Goal: Obtain resource: Obtain resource

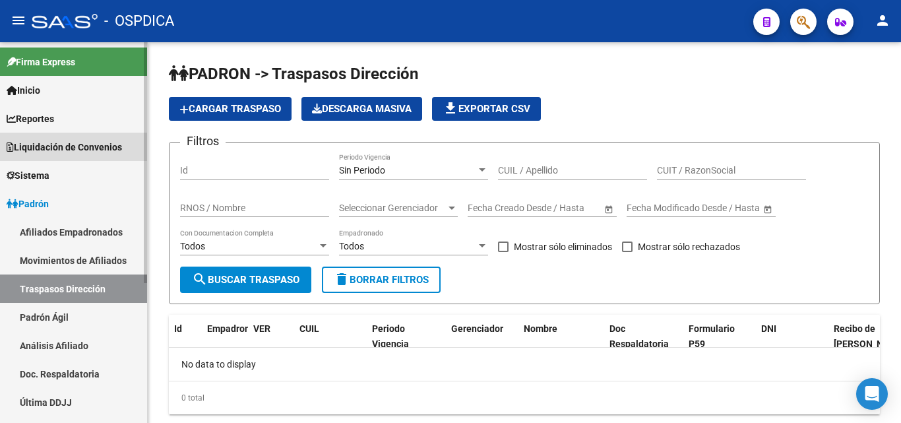
click at [79, 144] on span "Liquidación de Convenios" at bounding box center [64, 147] width 115 height 15
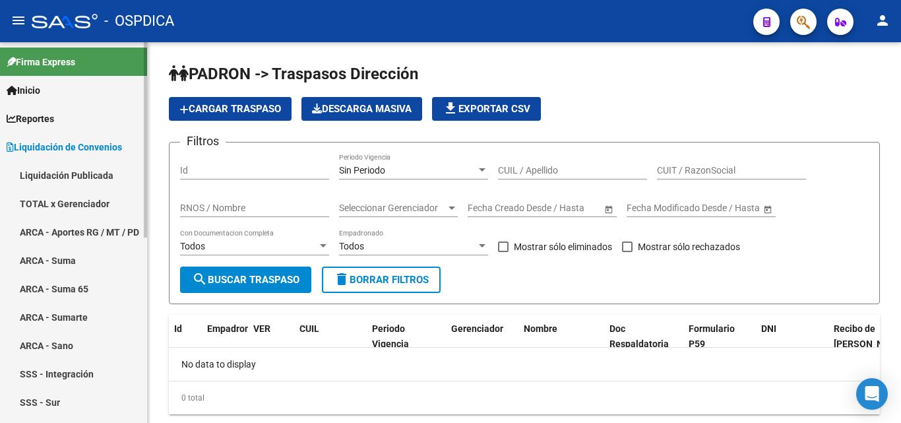
click at [71, 224] on link "ARCA - Aportes RG / MT / PD" at bounding box center [73, 232] width 147 height 28
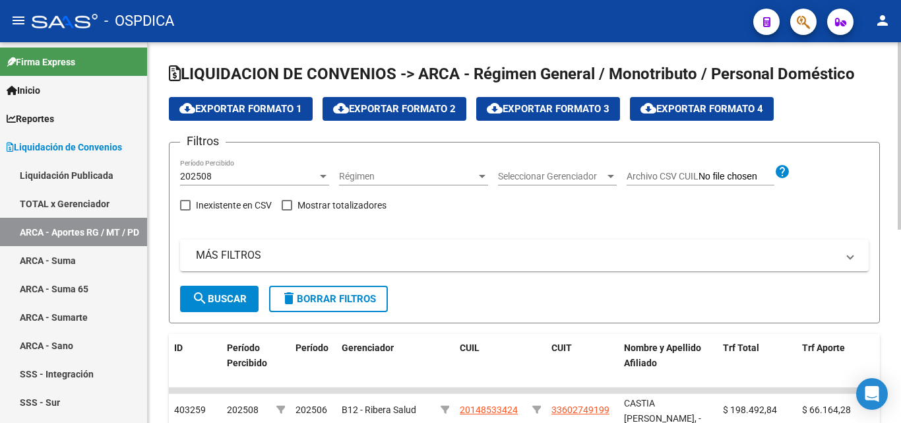
click at [323, 174] on div at bounding box center [323, 176] width 12 height 11
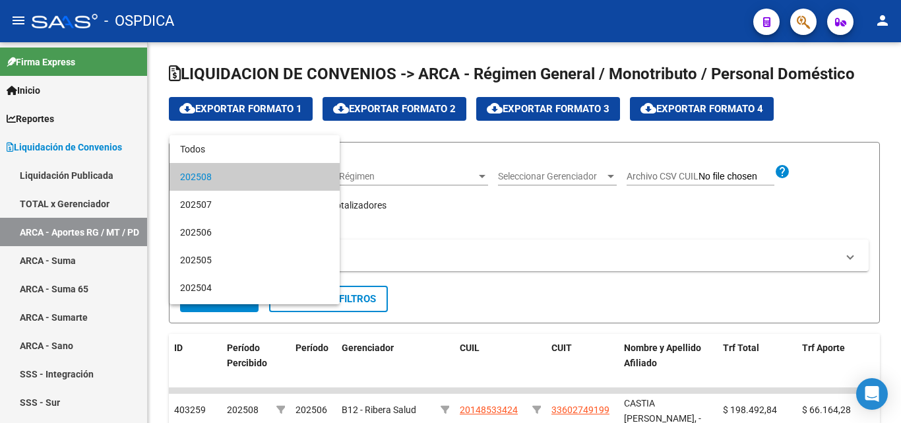
click at [476, 205] on div at bounding box center [450, 211] width 901 height 423
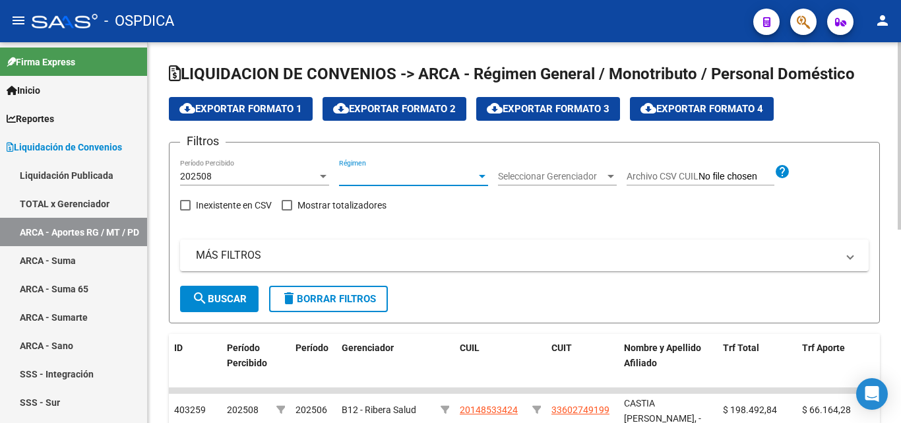
click at [481, 176] on div at bounding box center [482, 176] width 7 height 3
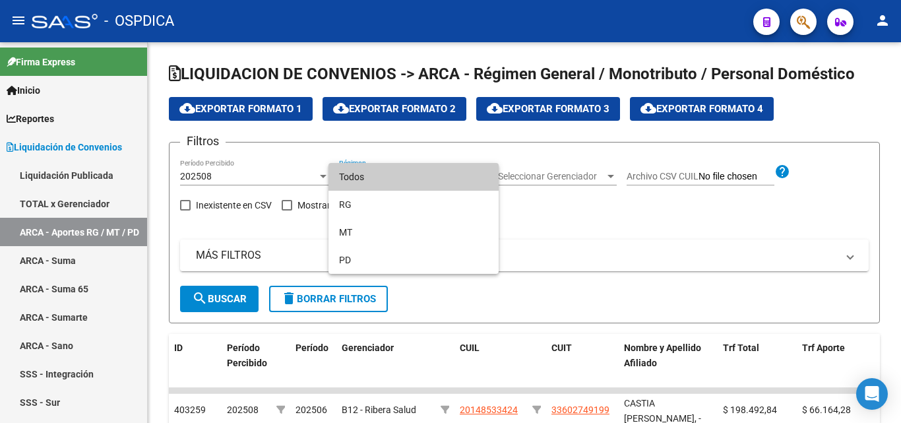
click at [540, 205] on div at bounding box center [450, 211] width 901 height 423
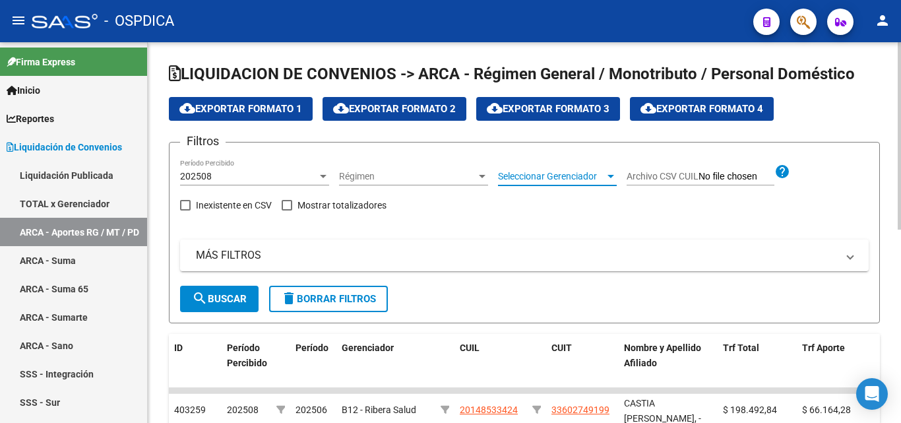
click at [607, 174] on div at bounding box center [611, 176] width 12 height 11
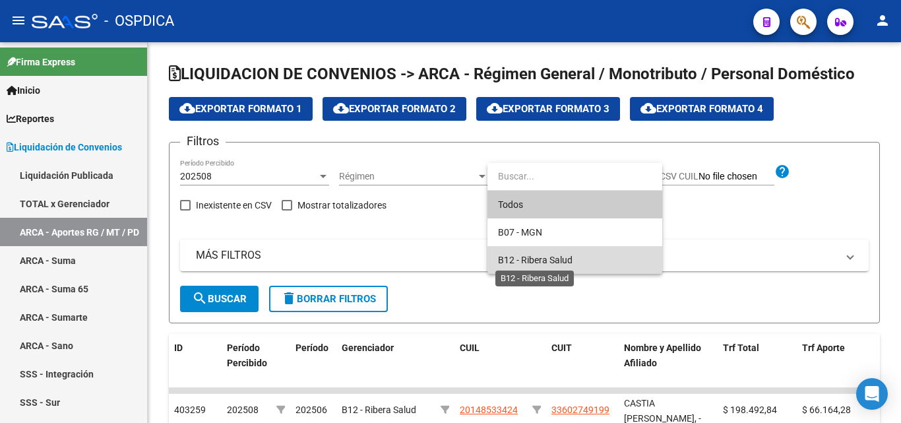
click at [543, 259] on span "B12 - Ribera Salud" at bounding box center [535, 260] width 75 height 11
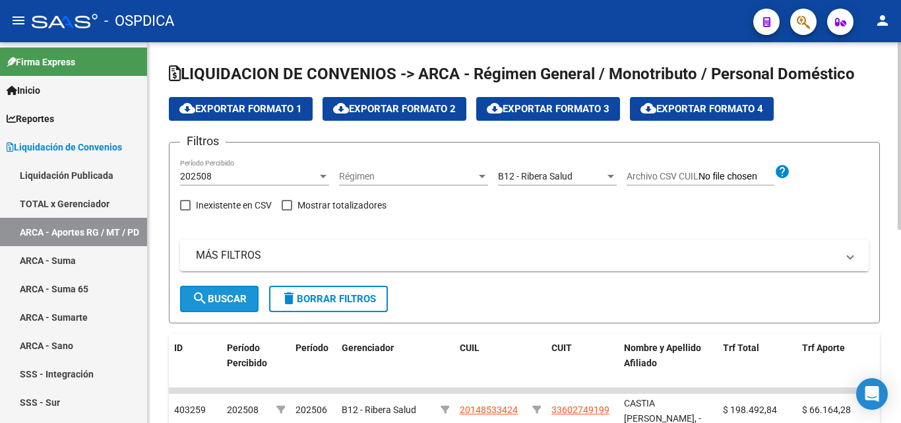
click at [231, 296] on span "search Buscar" at bounding box center [219, 299] width 55 height 12
click at [320, 174] on div at bounding box center [323, 176] width 12 height 11
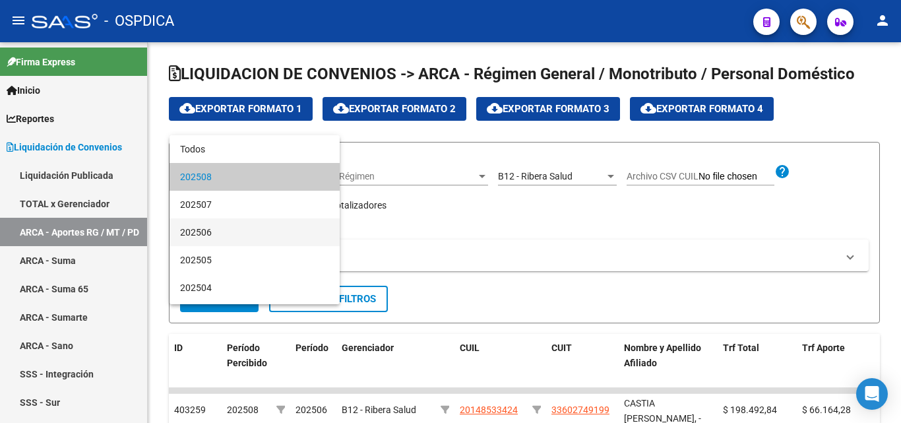
click at [267, 228] on span "202506" at bounding box center [254, 232] width 149 height 28
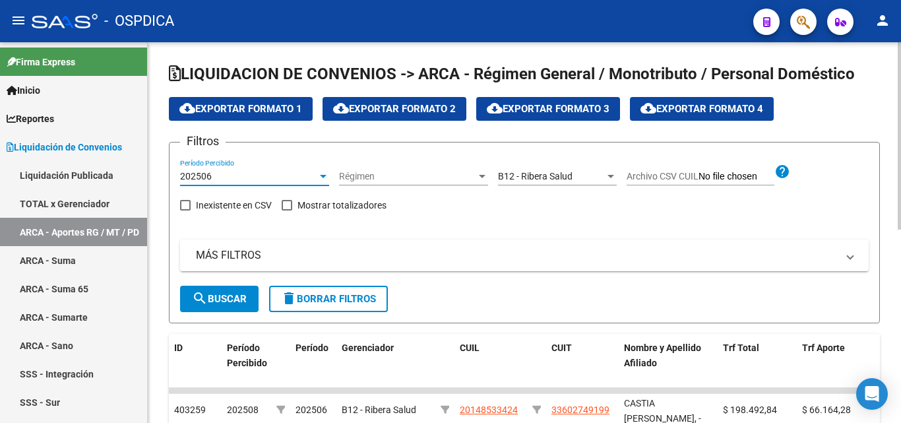
click at [220, 288] on button "search Buscar" at bounding box center [219, 299] width 79 height 26
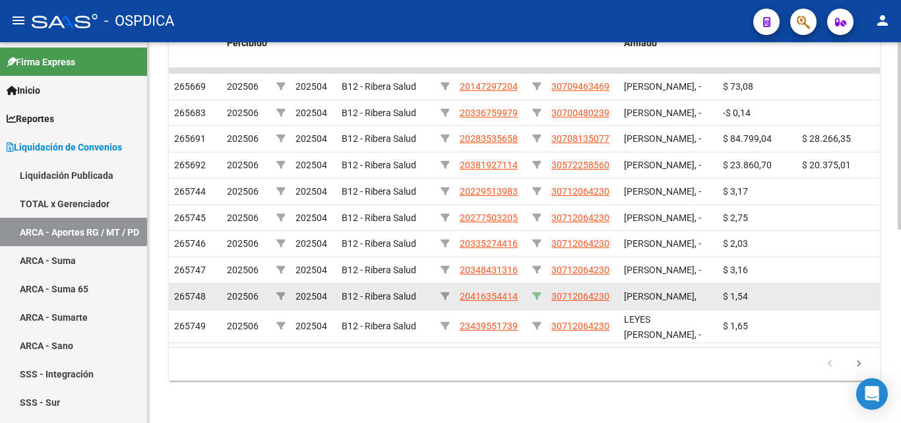
scroll to position [392, 0]
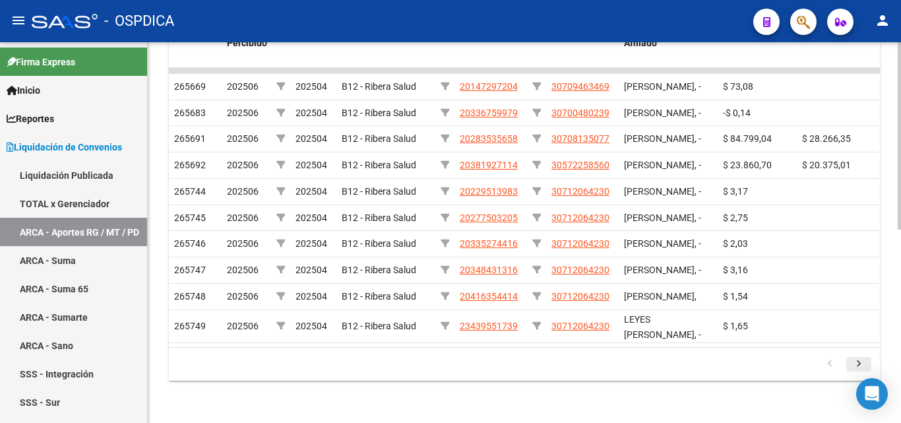
click at [861, 362] on icon "go to next page" at bounding box center [859, 366] width 17 height 16
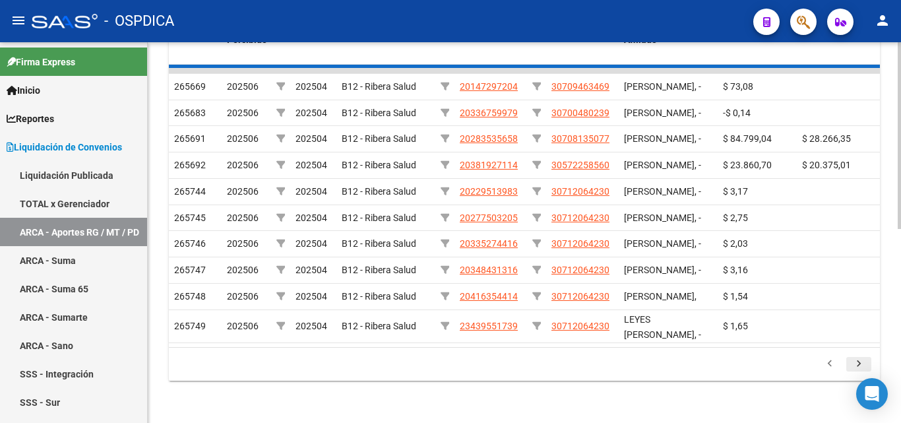
scroll to position [386, 0]
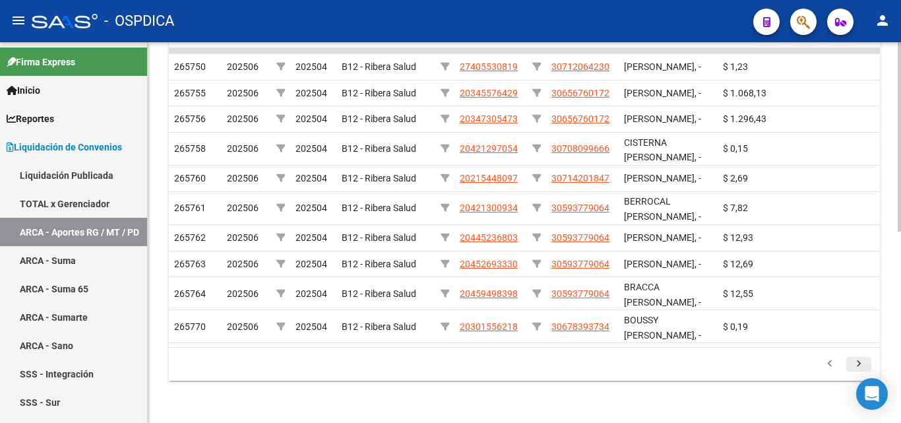
click at [861, 362] on icon "go to next page" at bounding box center [859, 366] width 17 height 16
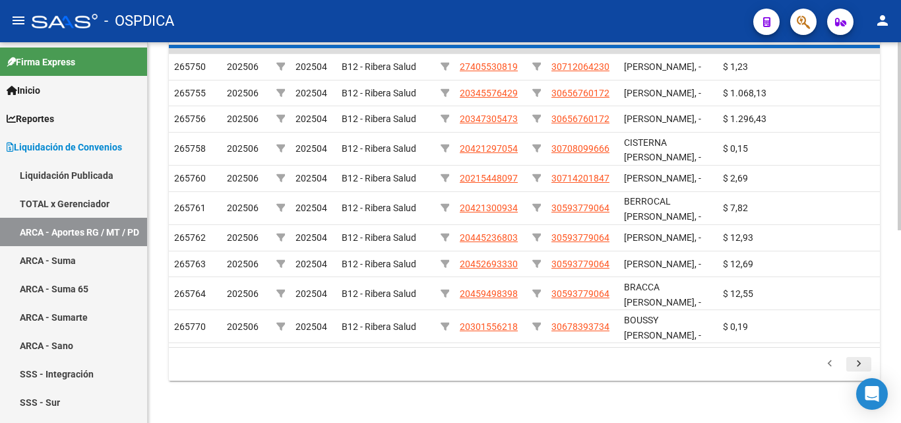
scroll to position [392, 0]
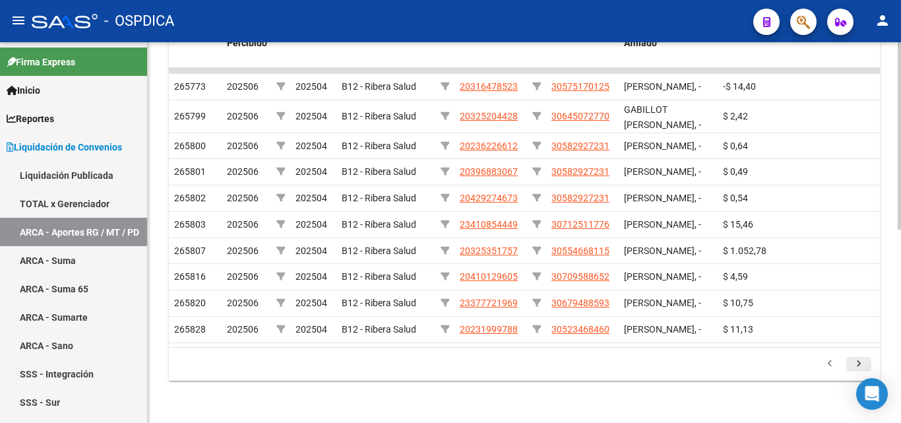
click at [861, 362] on icon "go to next page" at bounding box center [859, 366] width 17 height 16
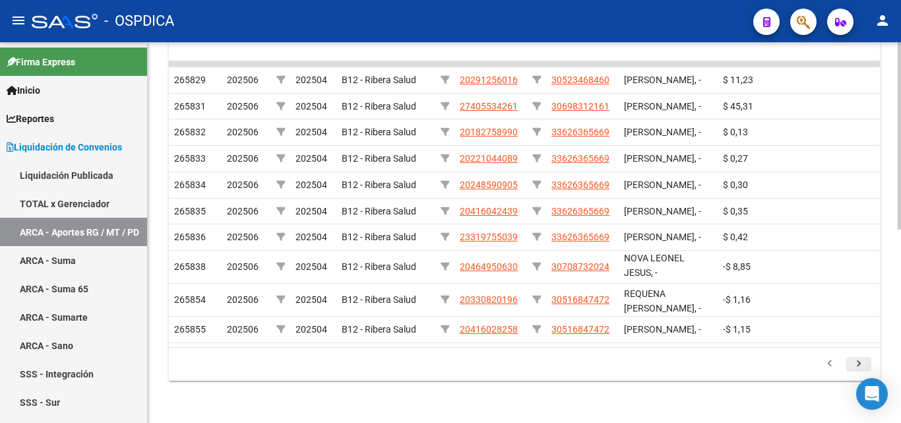
click at [861, 362] on icon "go to next page" at bounding box center [859, 366] width 17 height 16
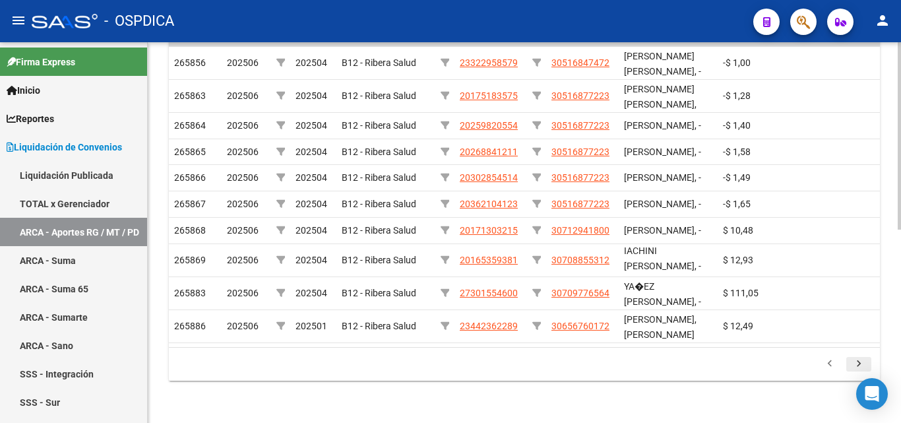
click at [861, 362] on icon "go to next page" at bounding box center [859, 366] width 17 height 16
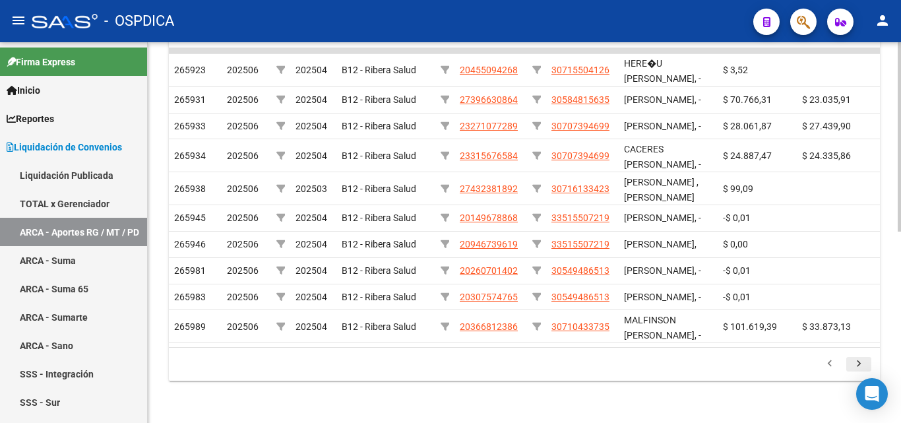
click at [856, 362] on icon "go to next page" at bounding box center [859, 366] width 17 height 16
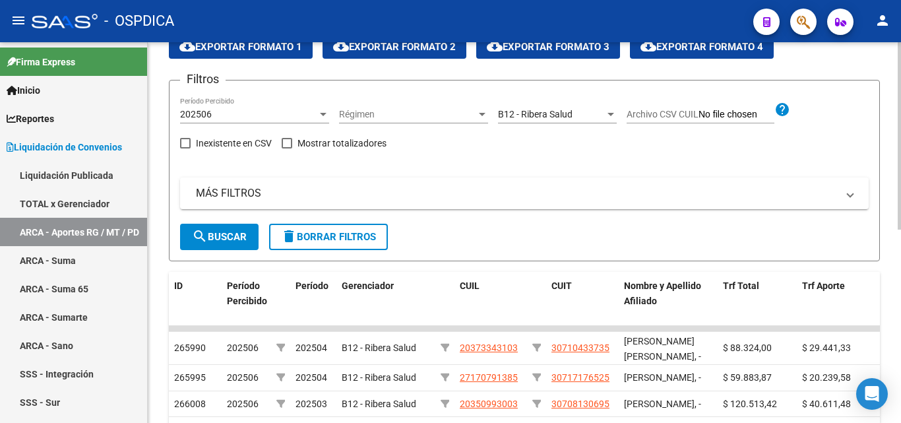
scroll to position [0, 0]
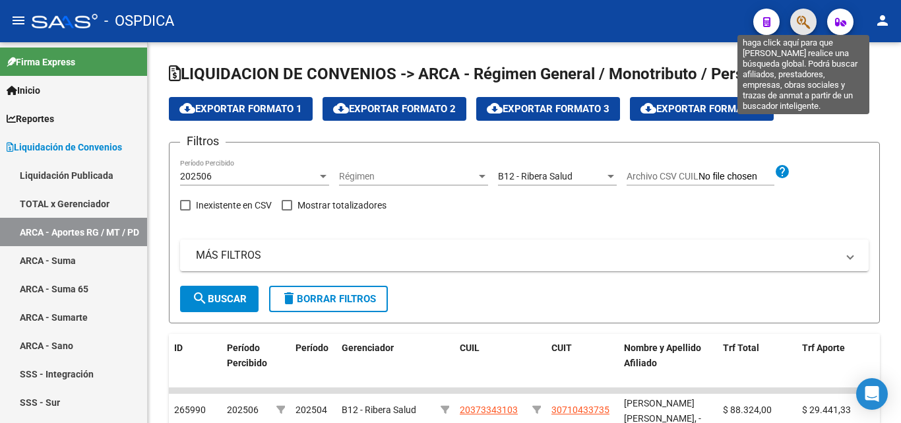
click at [806, 22] on icon "button" at bounding box center [803, 22] width 13 height 15
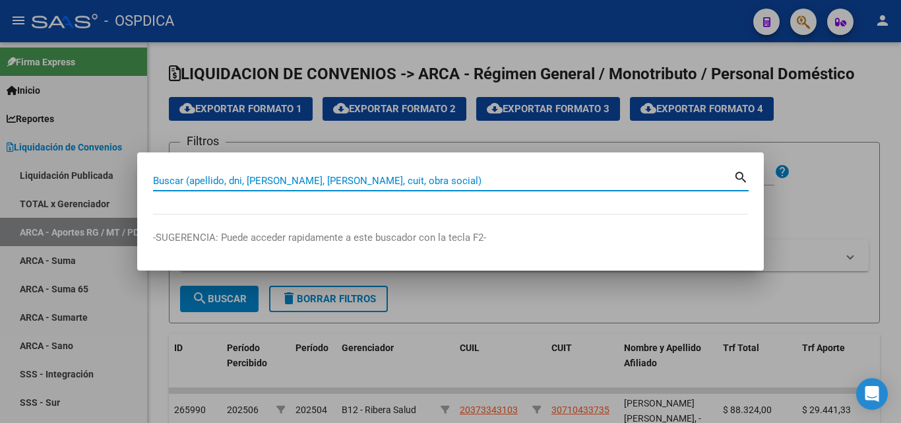
paste input "20281008715"
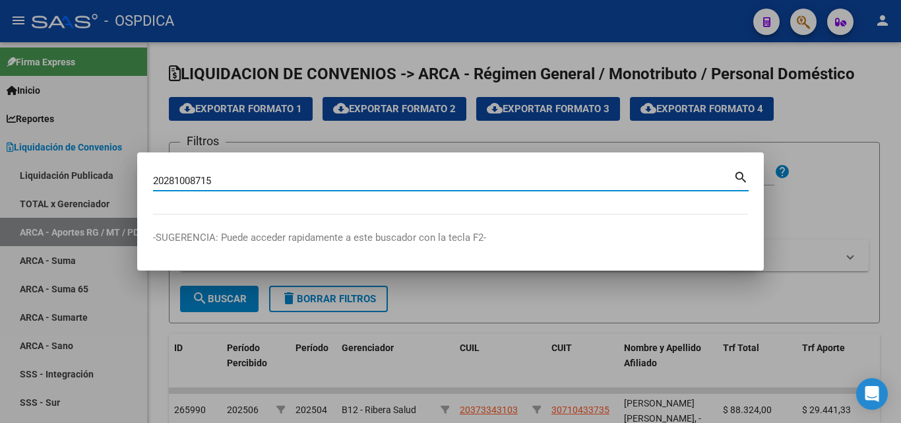
type input "20281008715"
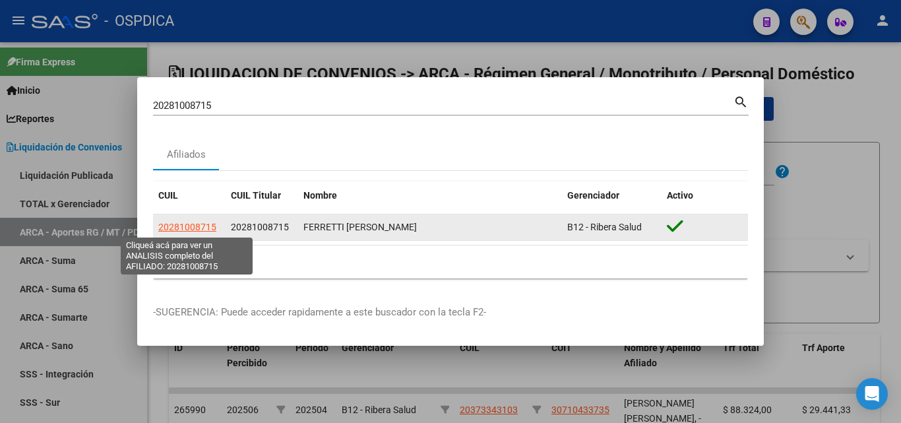
click at [179, 222] on span "20281008715" at bounding box center [187, 227] width 58 height 11
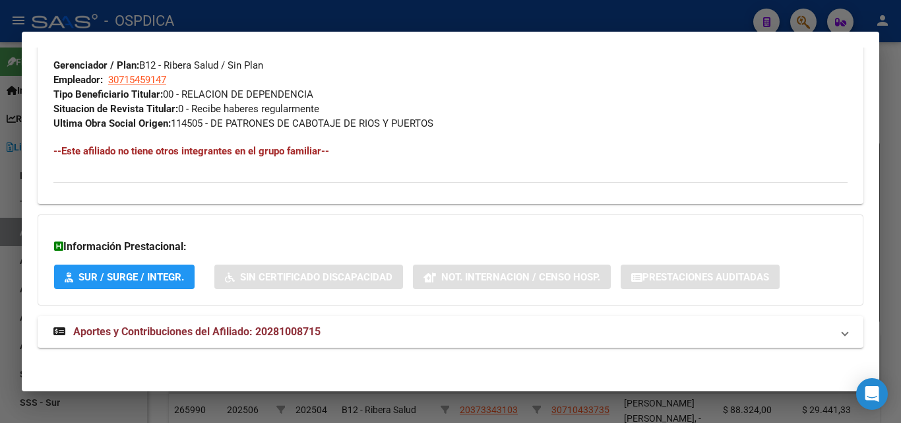
scroll to position [676, 0]
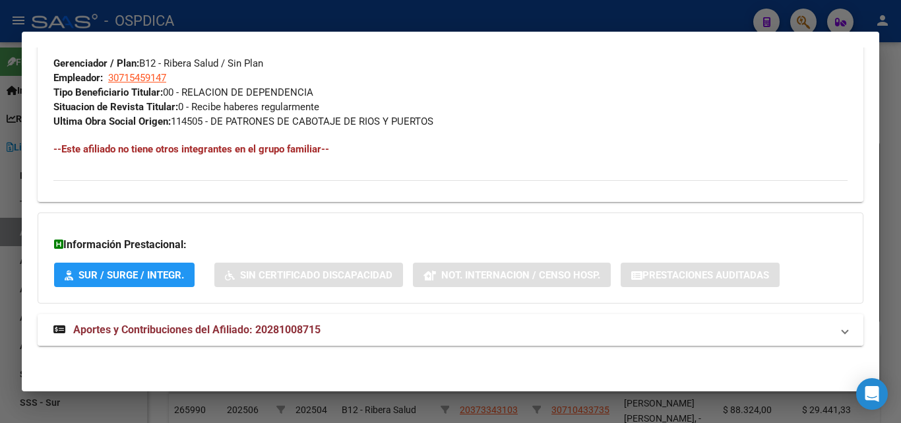
click at [156, 327] on span "Aportes y Contribuciones del Afiliado: 20281008715" at bounding box center [196, 329] width 247 height 13
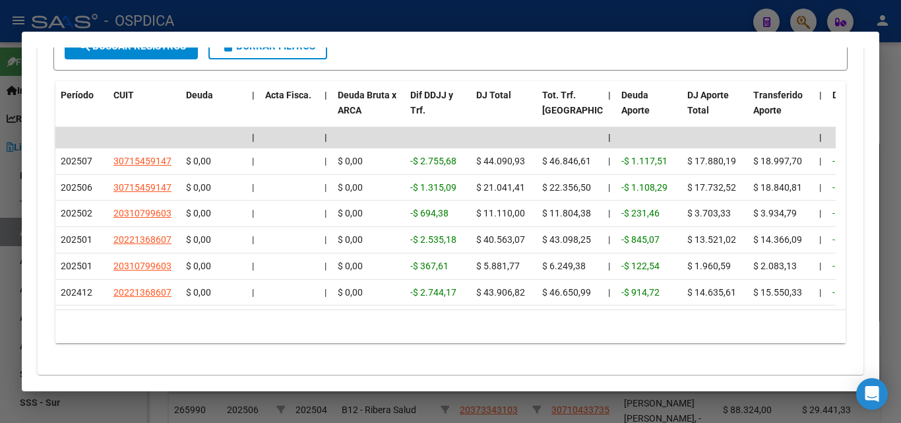
scroll to position [1155, 0]
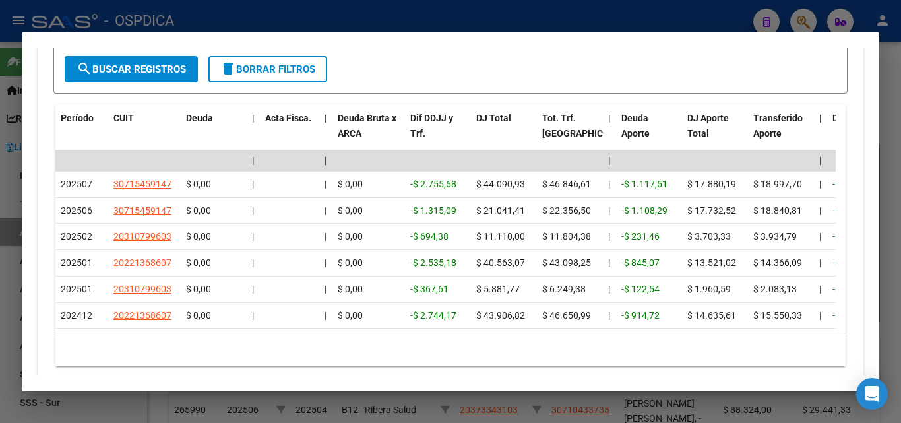
click at [889, 94] on div at bounding box center [450, 211] width 901 height 423
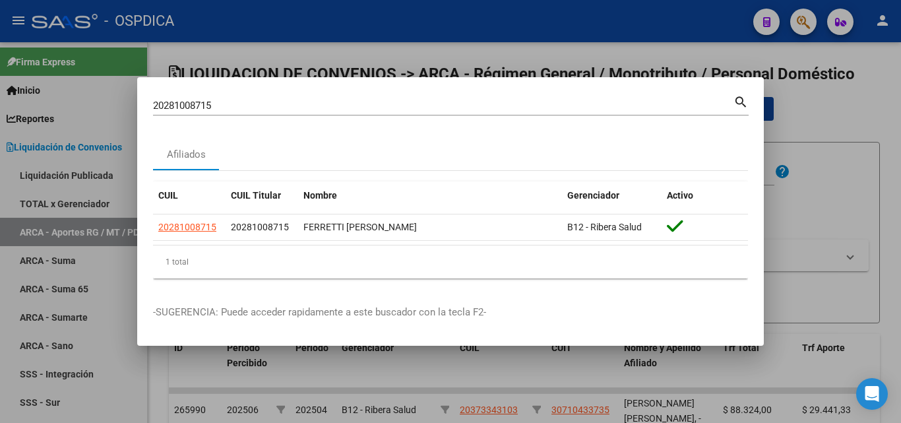
click at [831, 107] on div at bounding box center [450, 211] width 901 height 423
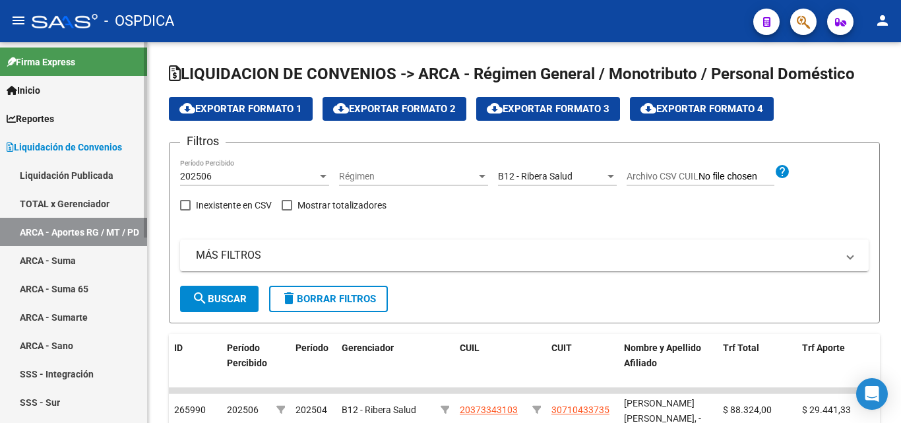
click at [42, 113] on span "Reportes" at bounding box center [31, 119] width 48 height 15
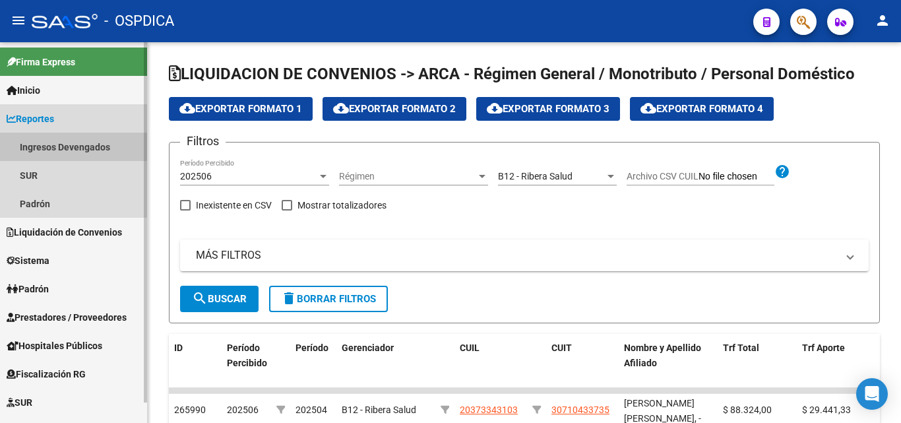
click at [71, 140] on link "Ingresos Devengados" at bounding box center [73, 147] width 147 height 28
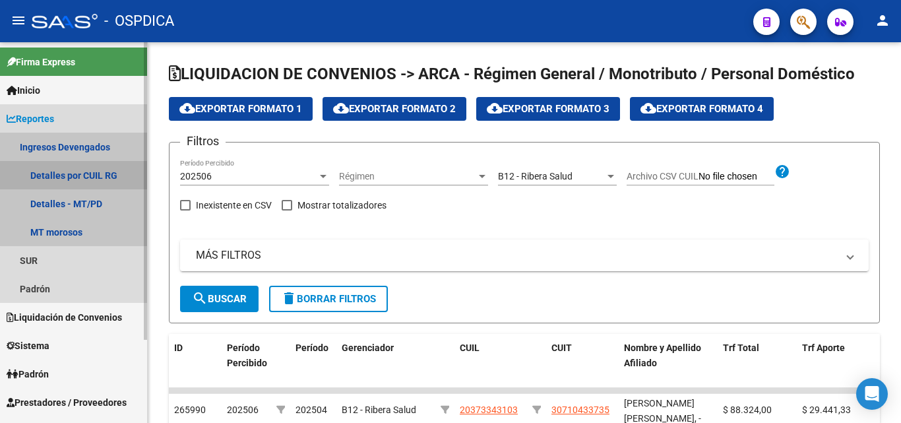
click at [86, 169] on link "Detalles por CUIL RG" at bounding box center [73, 175] width 147 height 28
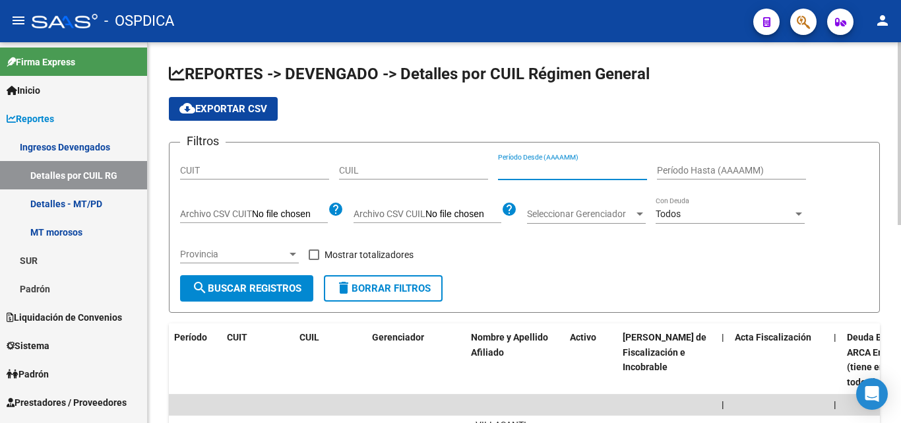
click at [621, 166] on input "Período Desde (AAAAMM)" at bounding box center [572, 170] width 149 height 11
type input "0"
type input "202503"
click at [723, 170] on input "Período Hasta (AAAAMM)" at bounding box center [731, 170] width 149 height 11
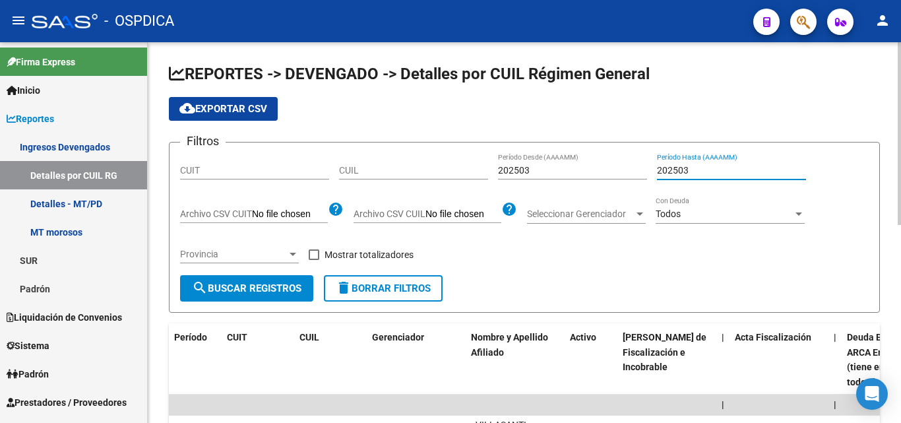
type input "202503"
click at [318, 255] on span at bounding box center [314, 254] width 11 height 11
click at [314, 260] on input "Mostrar totalizadores" at bounding box center [313, 260] width 1 height 1
checkbox input "true"
click at [249, 288] on span "search Buscar Registros" at bounding box center [247, 288] width 110 height 12
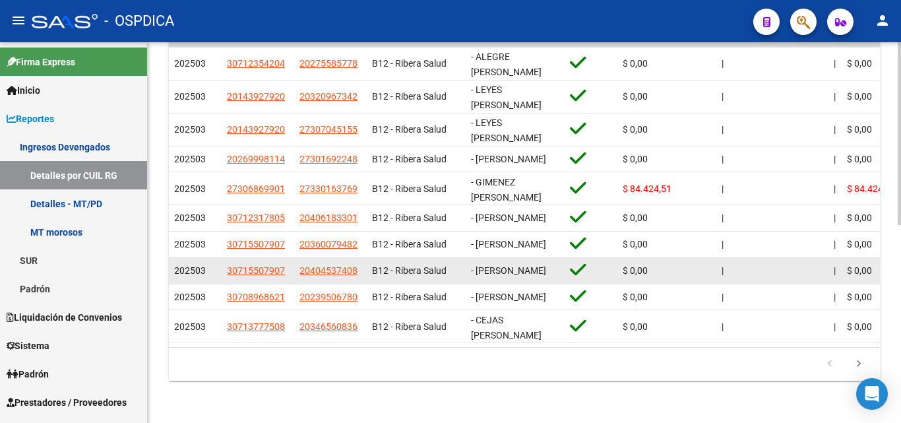
scroll to position [414, 0]
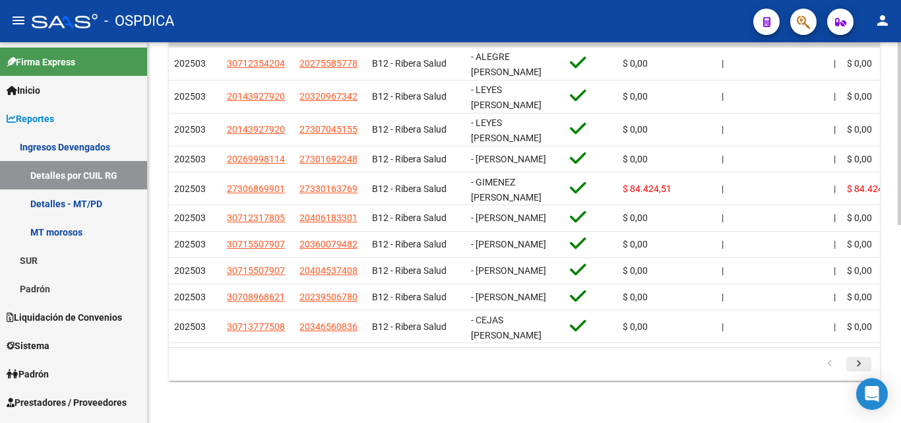
click at [857, 363] on icon "go to next page" at bounding box center [859, 366] width 17 height 16
click at [857, 363] on div "179.769.313.486.231.570.000.000.000.000.000.000.000.000.000.000.000.000.000.000…" at bounding box center [524, 364] width 711 height 33
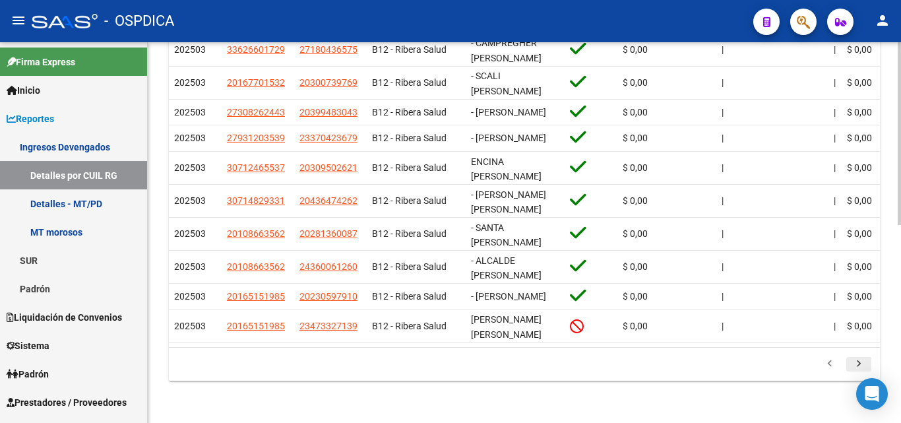
click at [859, 364] on icon "go to next page" at bounding box center [859, 366] width 17 height 16
click at [859, 364] on div "179.769.313.486.231.570.000.000.000.000.000.000.000.000.000.000.000.000.000.000…" at bounding box center [524, 364] width 711 height 33
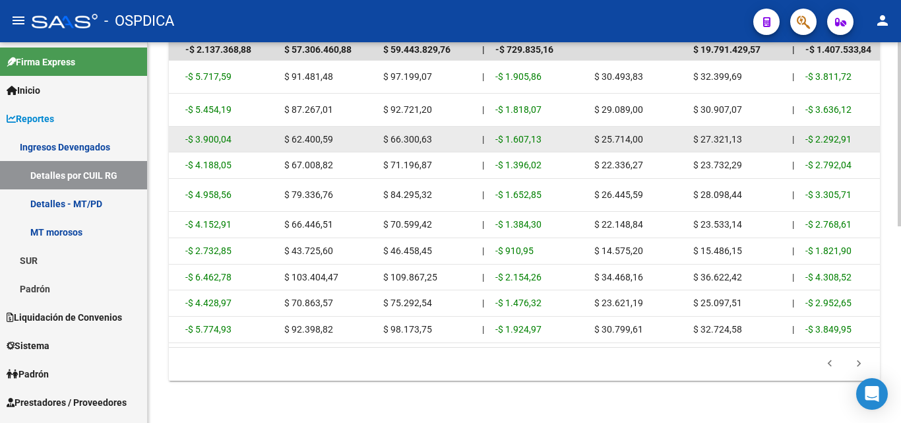
scroll to position [407, 0]
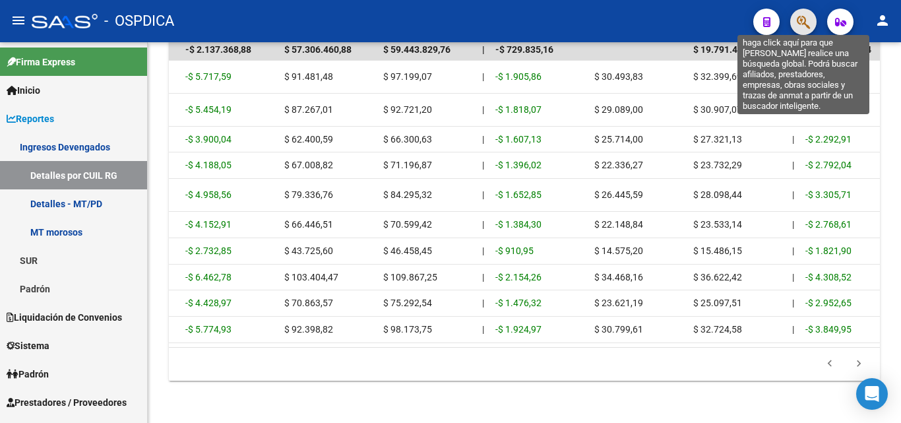
click at [802, 21] on icon "button" at bounding box center [803, 22] width 13 height 15
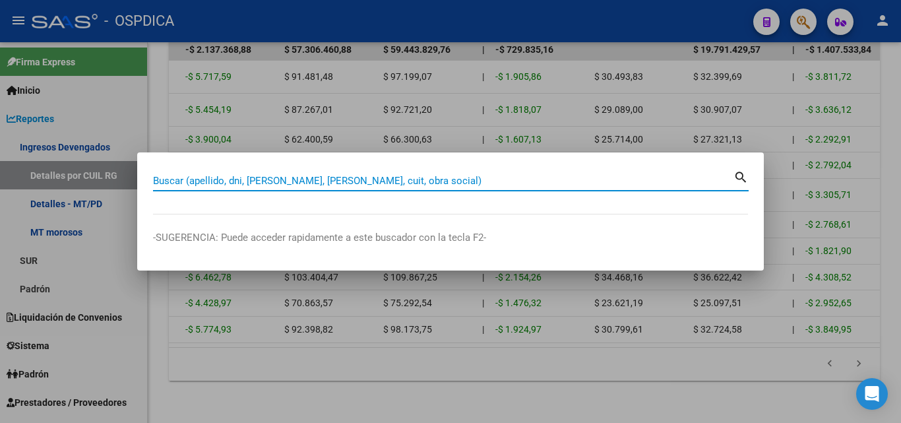
paste input "94335878"
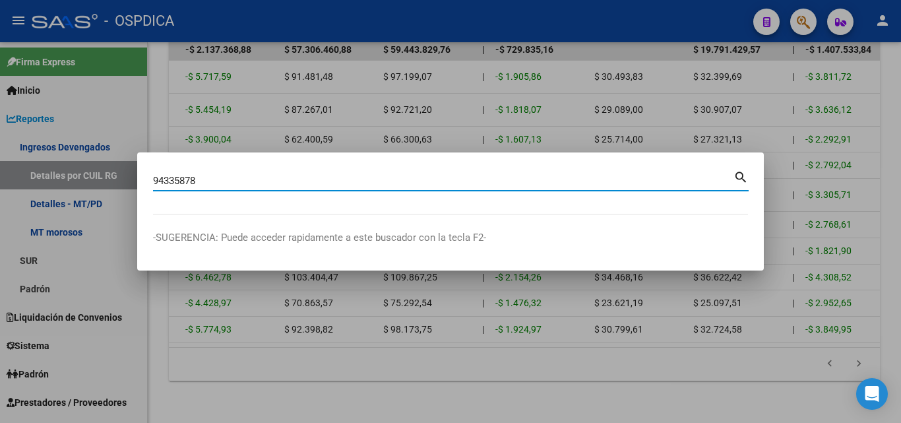
type input "94335878"
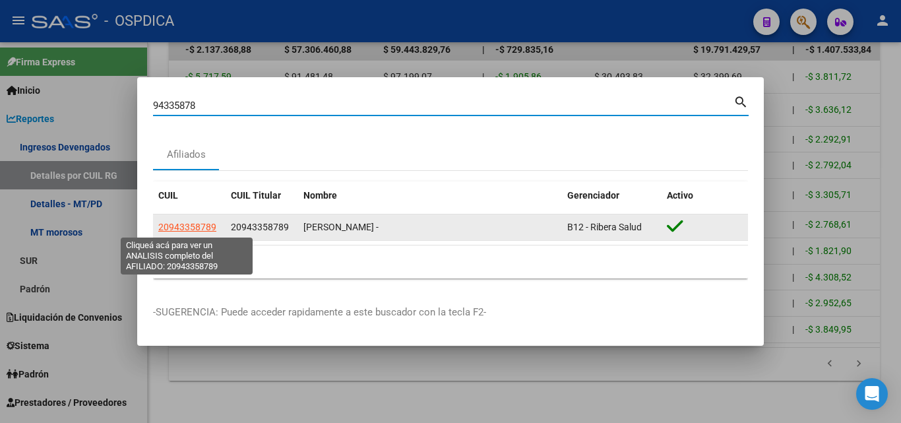
click at [200, 226] on span "20943358789" at bounding box center [187, 227] width 58 height 11
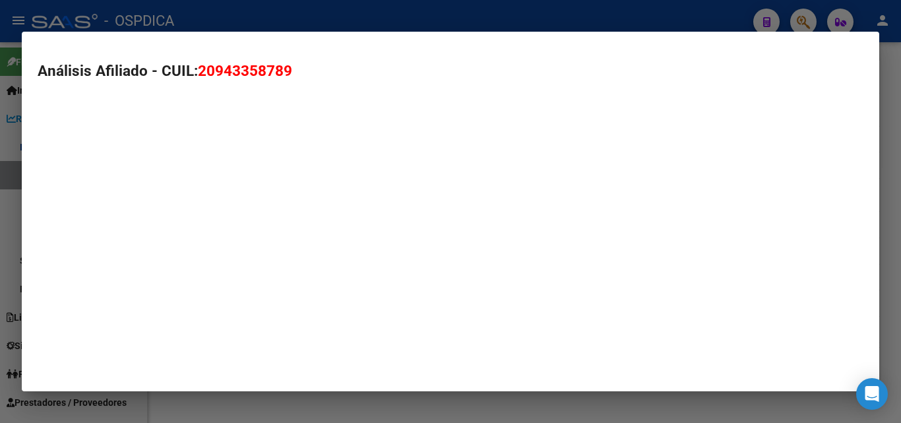
type textarea "20943358789"
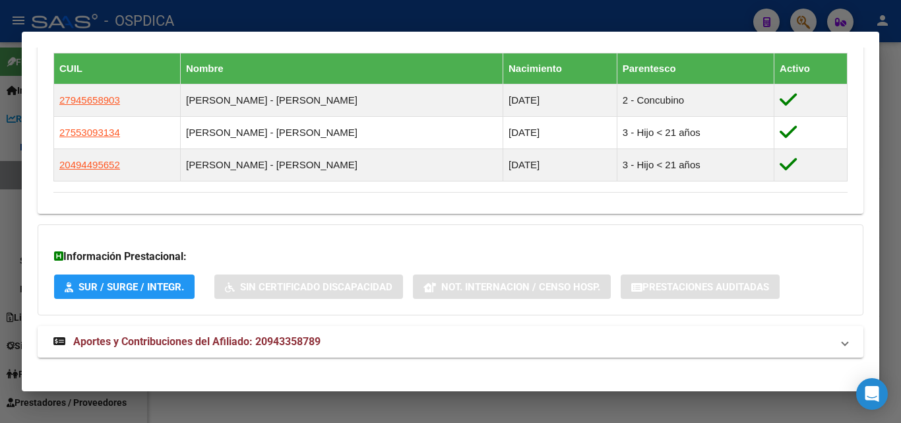
scroll to position [759, 0]
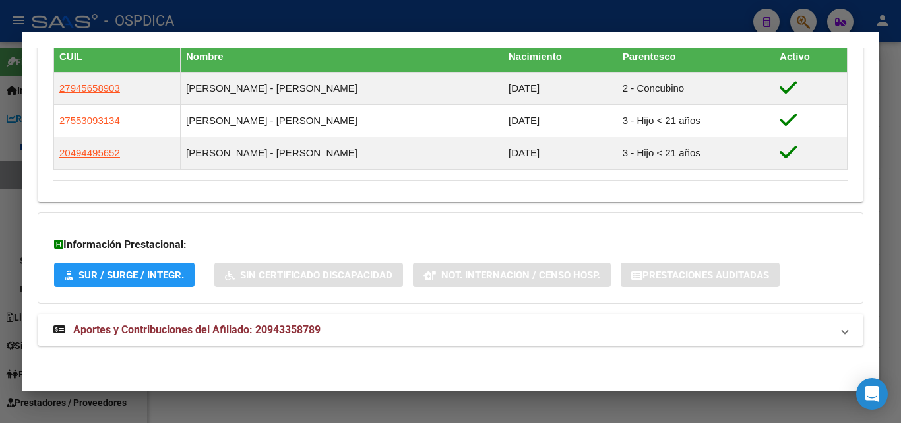
click at [168, 329] on span "Aportes y Contribuciones del Afiliado: 20943358789" at bounding box center [196, 329] width 247 height 13
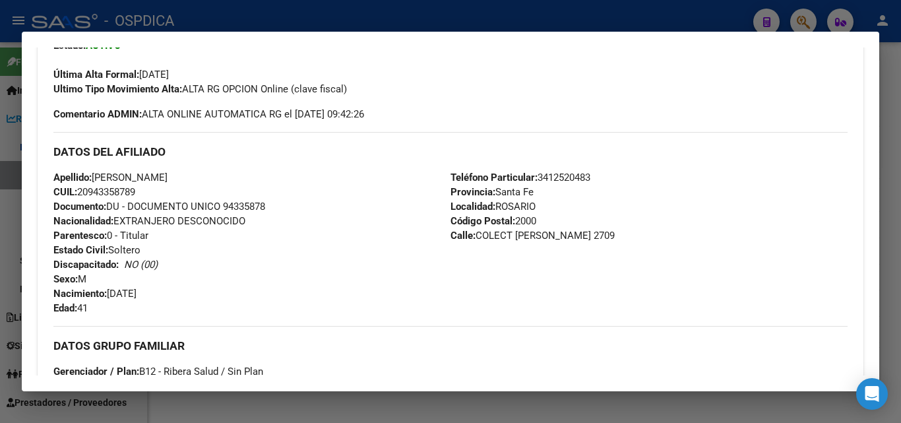
scroll to position [276, 0]
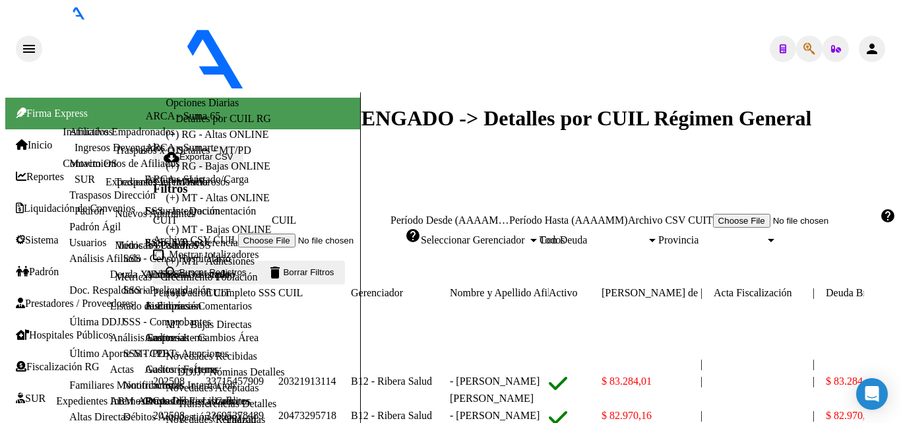
click at [770, 36] on button "button" at bounding box center [783, 49] width 26 height 26
drag, startPoint x: 709, startPoint y: 14, endPoint x: 724, endPoint y: 9, distance: 15.9
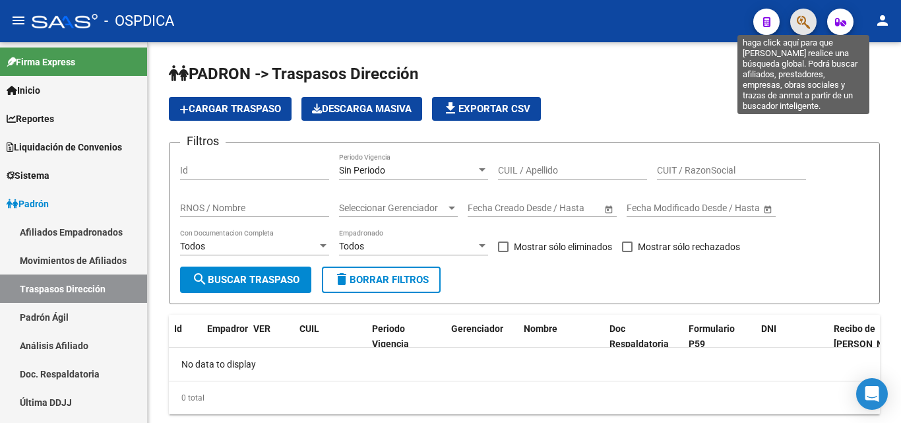
click at [799, 18] on icon "button" at bounding box center [803, 22] width 13 height 15
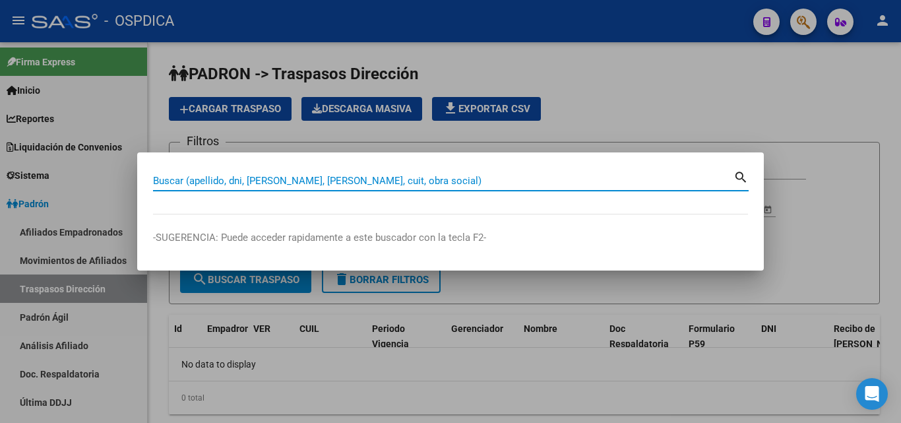
click at [371, 180] on input "Buscar (apellido, dni, [PERSON_NAME], [PERSON_NAME], cuit, obra social)" at bounding box center [443, 181] width 581 height 12
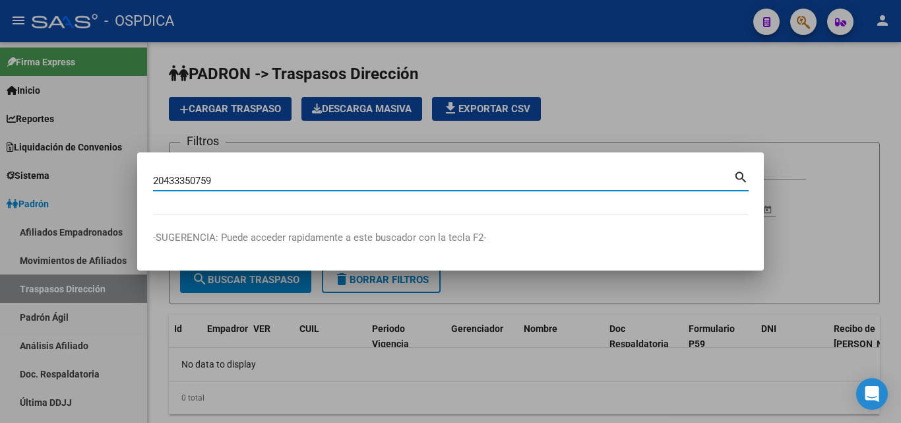
type input "20433350759"
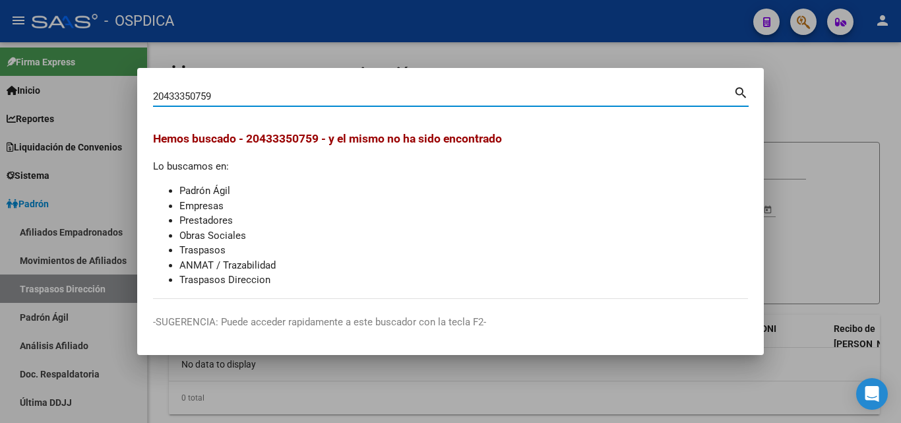
click at [825, 101] on div at bounding box center [450, 211] width 901 height 423
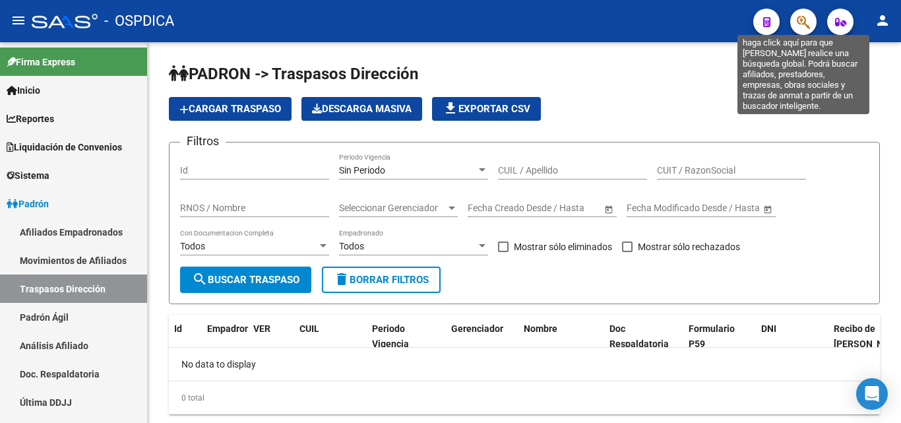
click at [800, 18] on icon "button" at bounding box center [803, 22] width 13 height 15
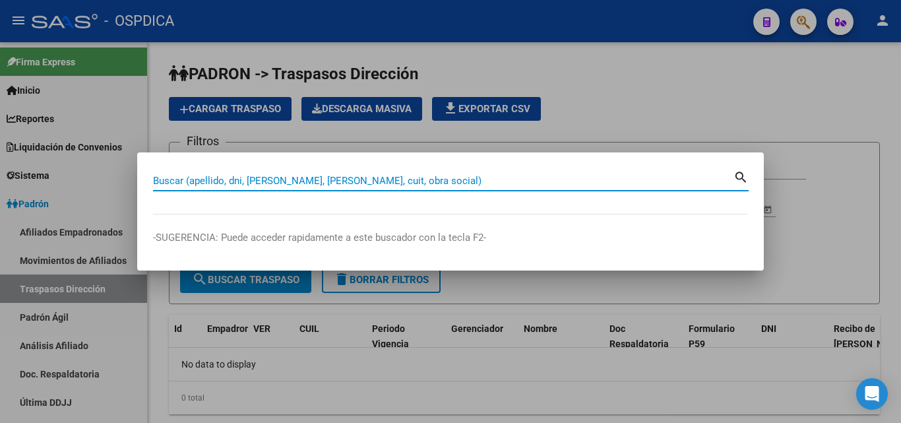
paste input "20365575534"
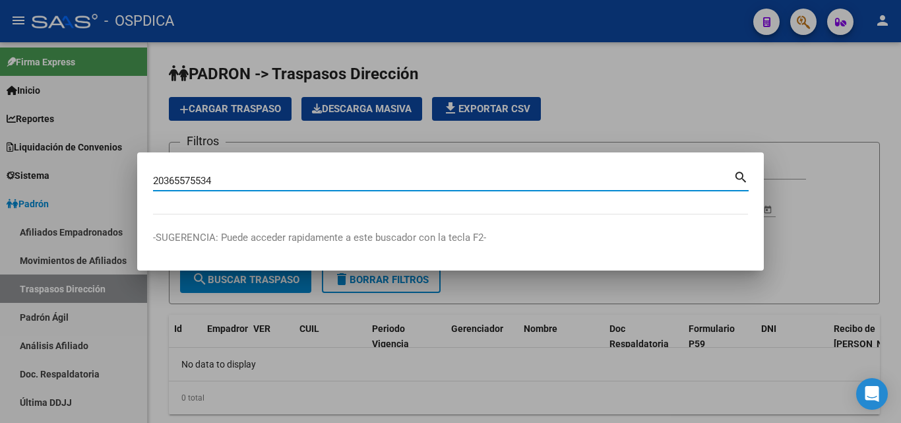
type input "20365575534"
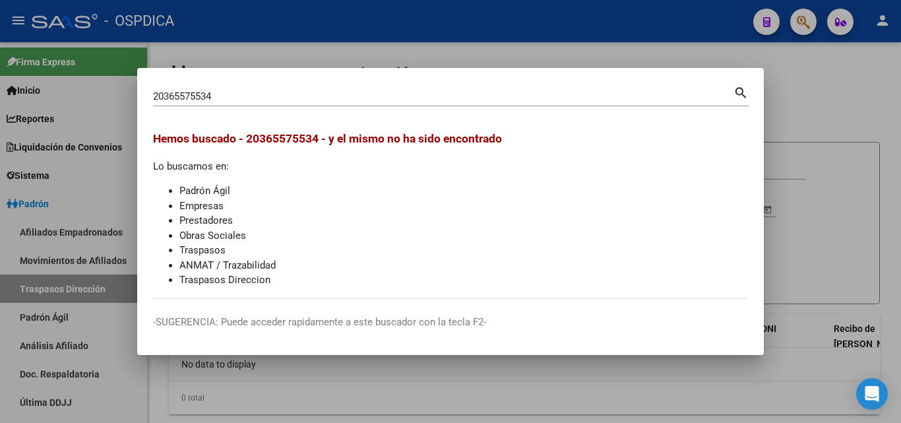
click at [835, 102] on div at bounding box center [450, 211] width 901 height 423
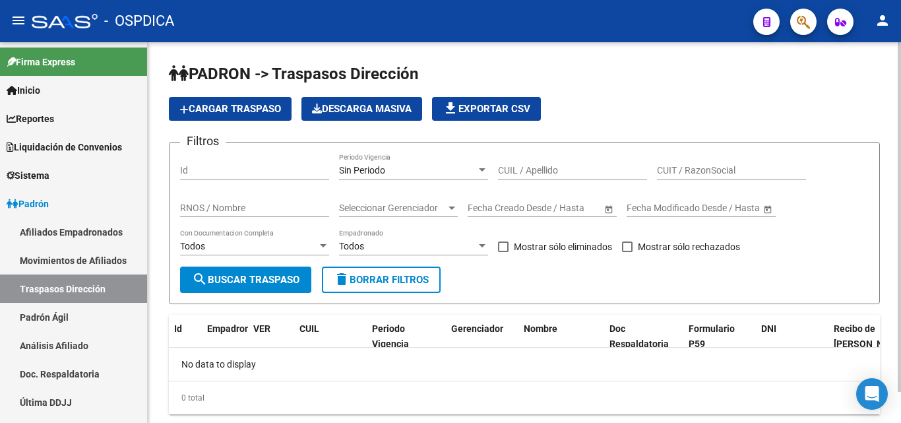
click at [724, 86] on app-list-header "PADRON -> Traspasos Dirección Cargar Traspaso Descarga Masiva file_download Exp…" at bounding box center [524, 183] width 711 height 241
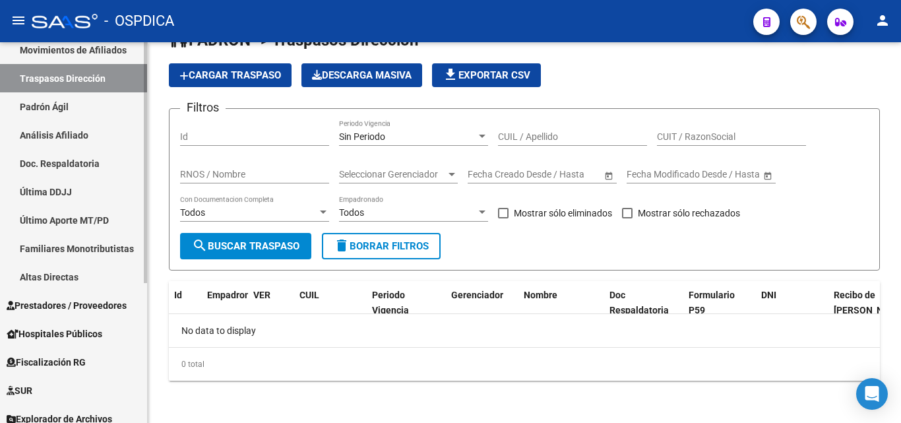
scroll to position [220, 0]
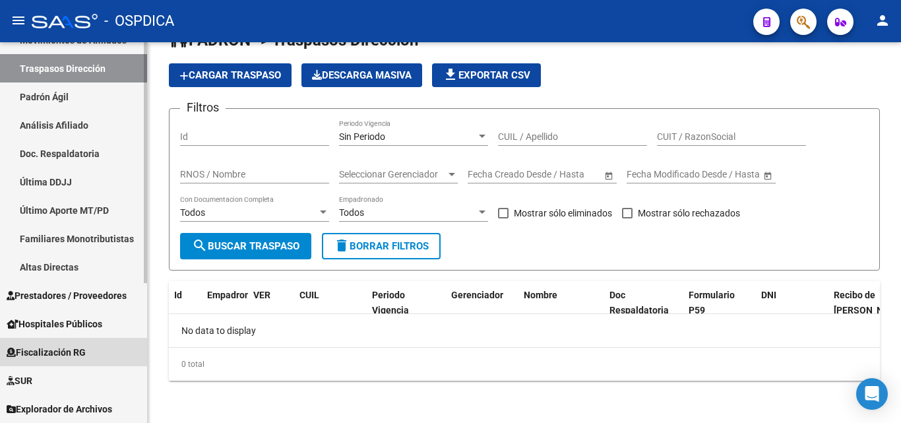
click at [61, 348] on span "Fiscalización RG" at bounding box center [46, 352] width 79 height 15
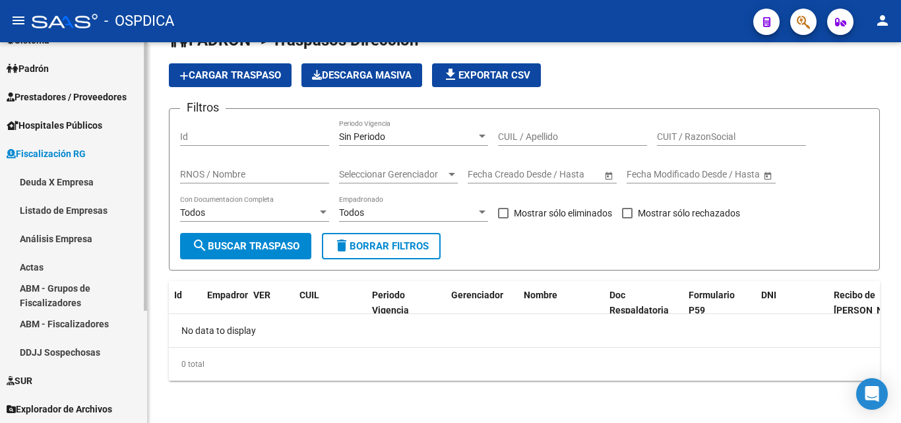
scroll to position [135, 0]
click at [67, 175] on link "Deuda X Empresa" at bounding box center [73, 182] width 147 height 28
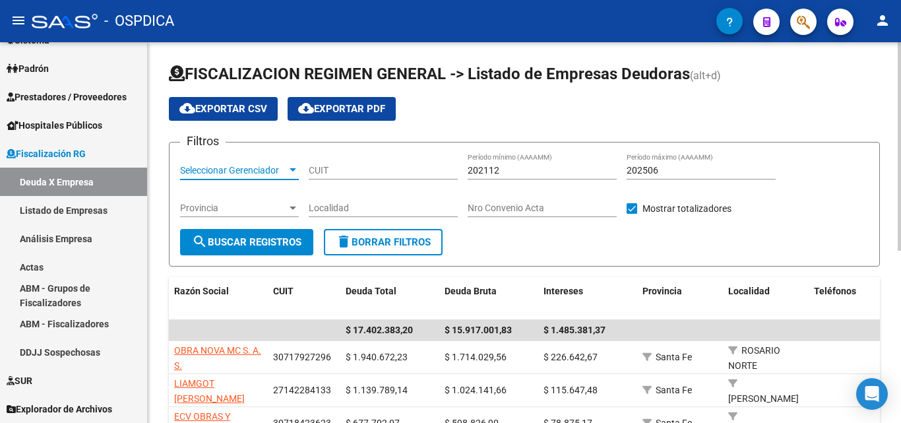
click at [292, 168] on div at bounding box center [293, 170] width 12 height 11
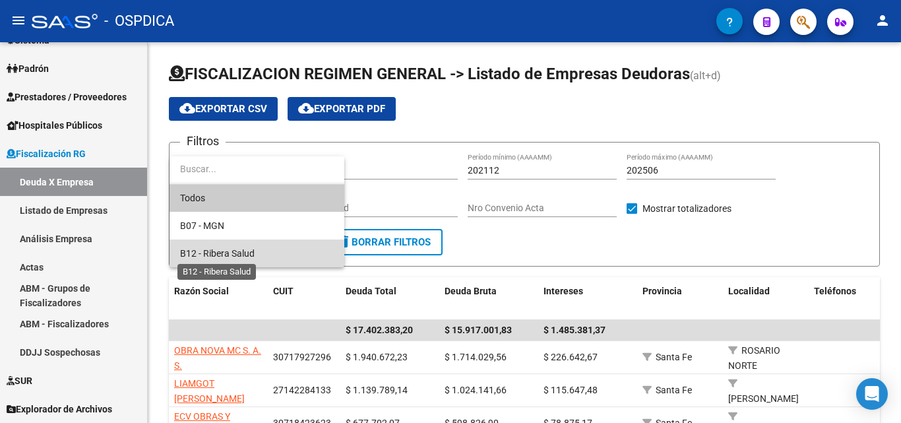
click at [236, 248] on span "B12 - Ribera Salud" at bounding box center [217, 253] width 75 height 11
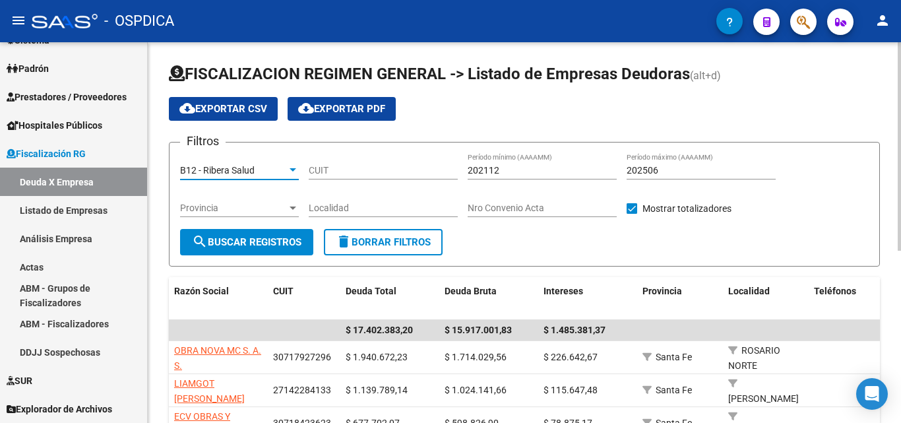
click at [251, 238] on span "search Buscar Registros" at bounding box center [247, 242] width 110 height 12
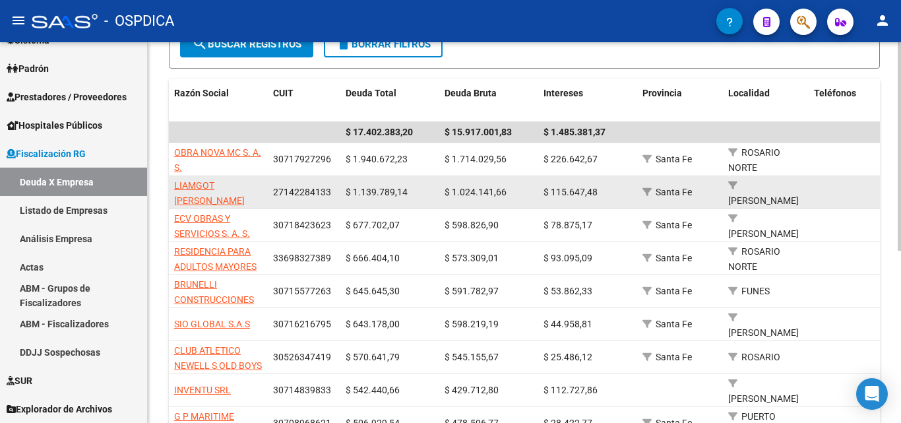
scroll to position [264, 0]
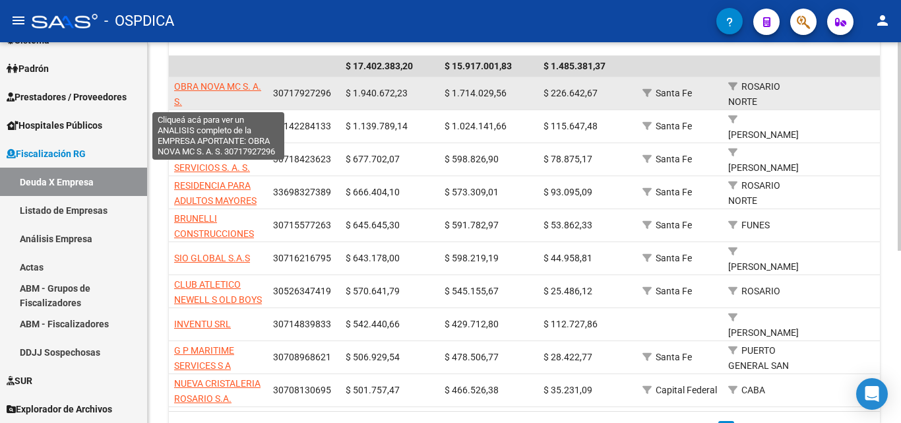
click at [211, 83] on span "OBRA NOVA MC S. A. S." at bounding box center [217, 94] width 87 height 26
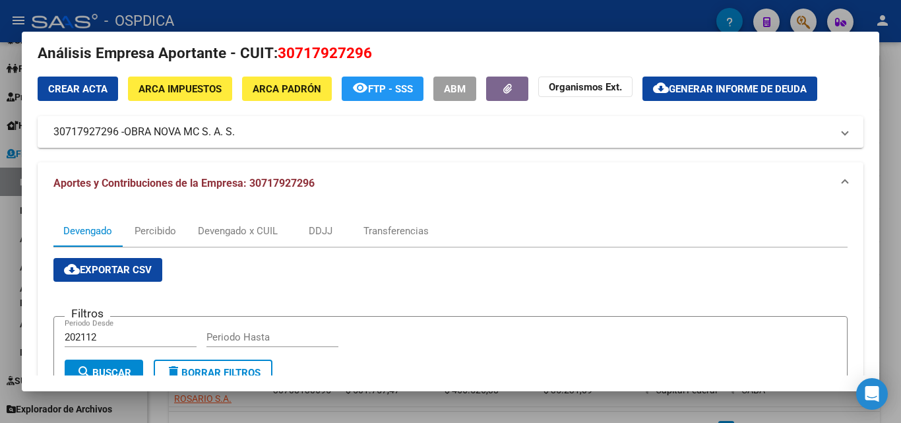
scroll to position [0, 0]
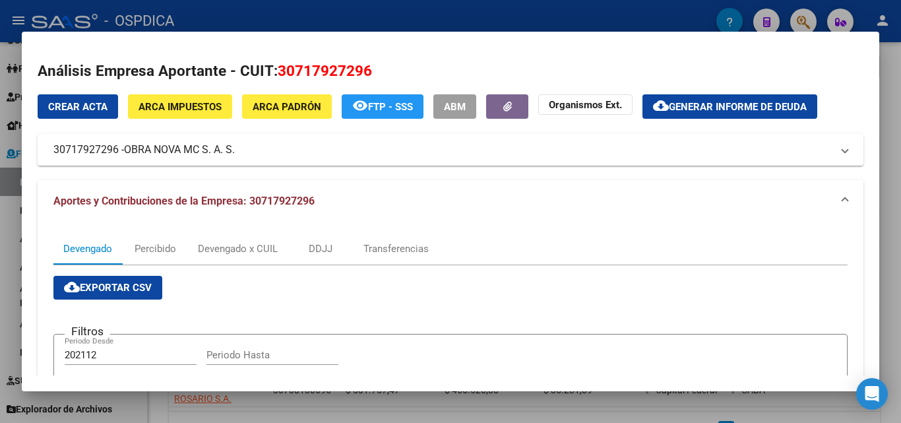
click at [880, 89] on div at bounding box center [450, 211] width 901 height 423
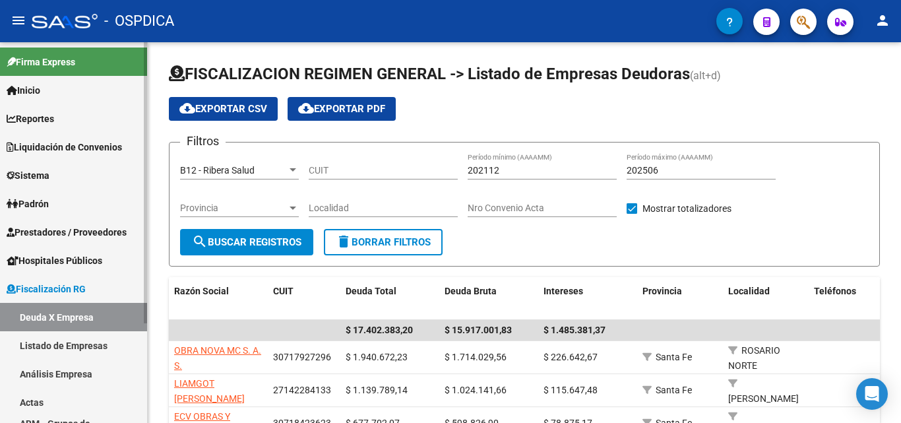
click at [76, 147] on span "Liquidación de Convenios" at bounding box center [64, 147] width 115 height 15
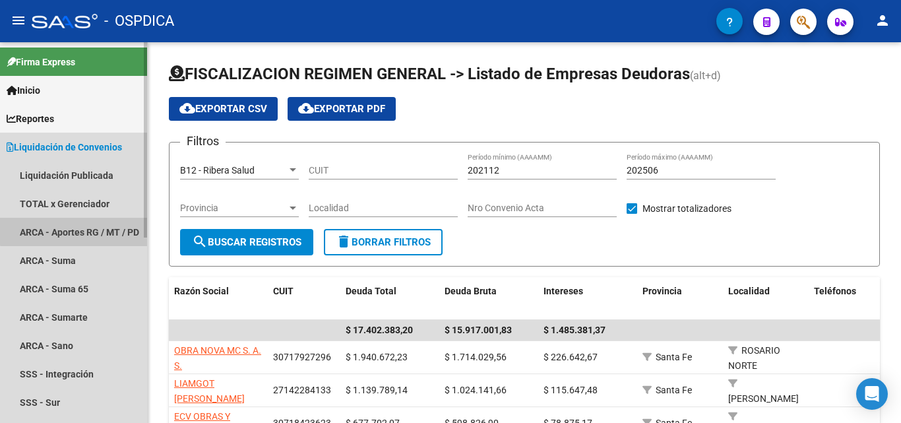
click at [84, 224] on link "ARCA - Aportes RG / MT / PD" at bounding box center [73, 232] width 147 height 28
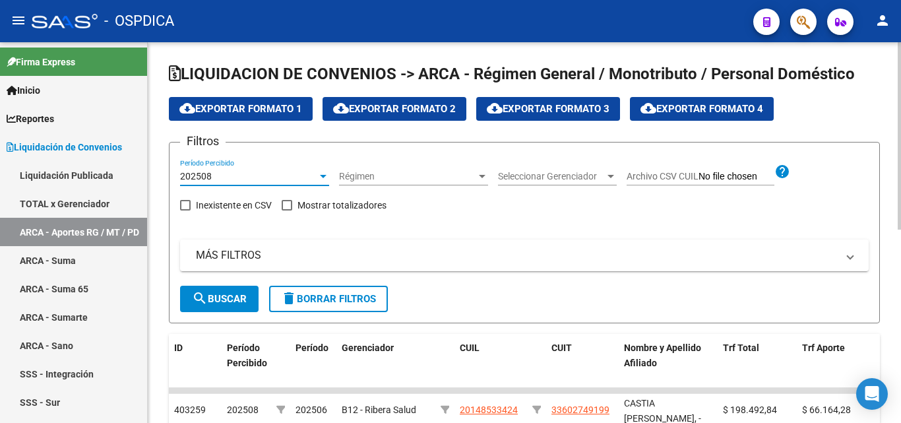
click at [321, 172] on div at bounding box center [323, 176] width 12 height 11
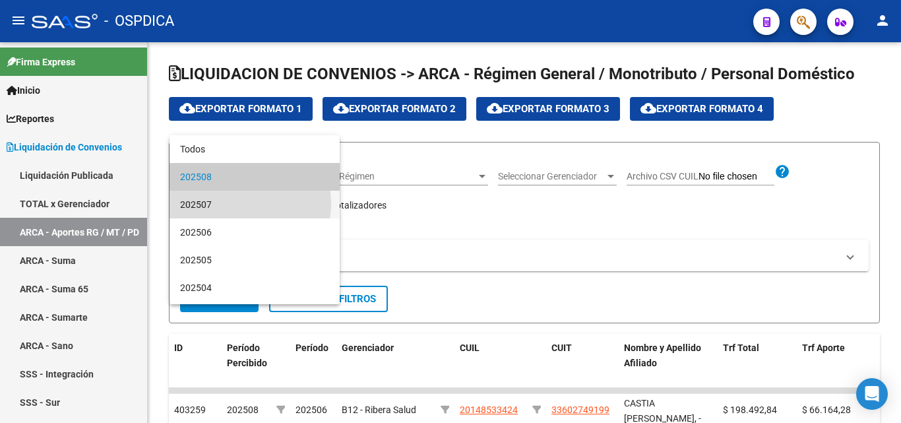
click at [228, 203] on span "202507" at bounding box center [254, 205] width 149 height 28
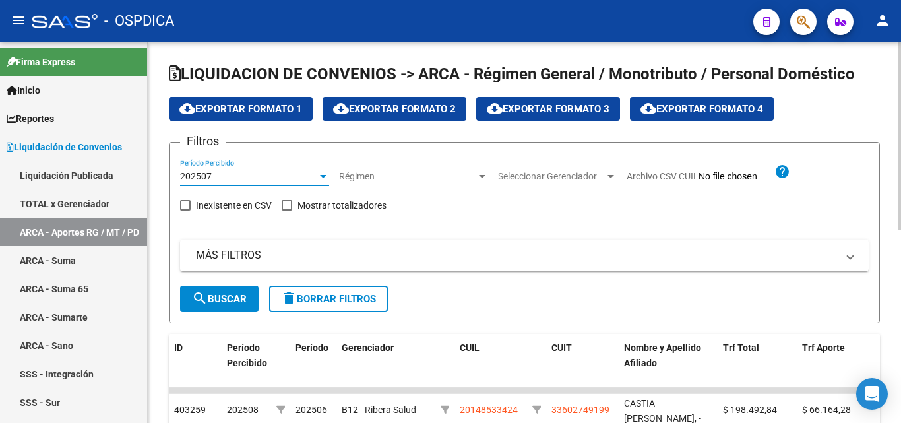
click at [317, 169] on div "202507 Período Percibido" at bounding box center [254, 172] width 149 height 26
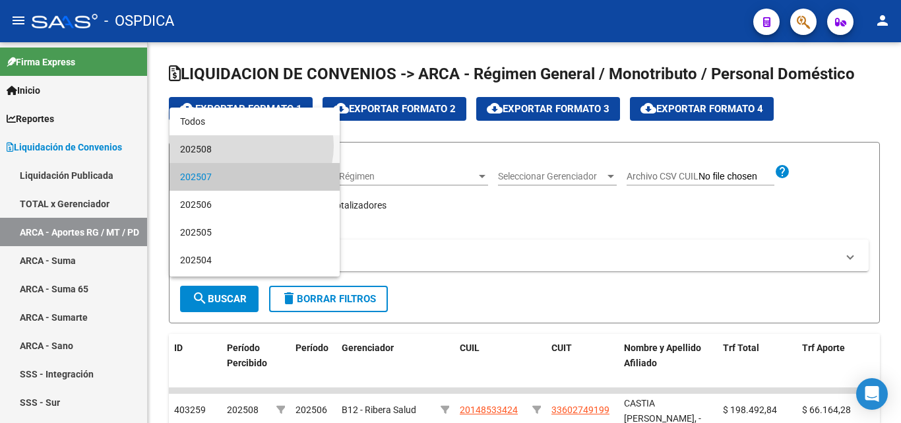
click at [251, 146] on span "202508" at bounding box center [254, 149] width 149 height 28
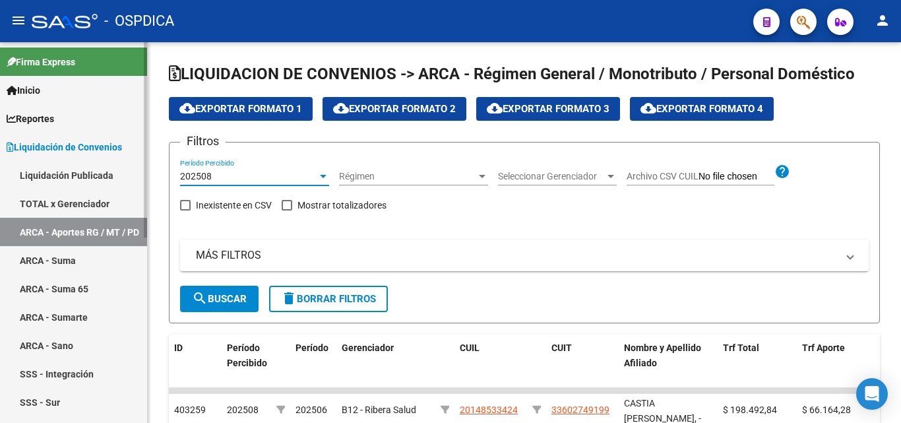
click at [42, 112] on span "Reportes" at bounding box center [31, 119] width 48 height 15
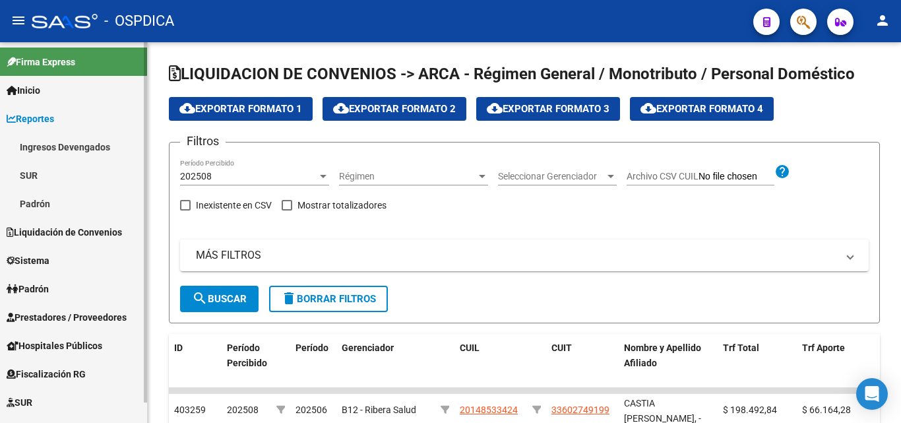
click at [83, 146] on link "Ingresos Devengados" at bounding box center [73, 147] width 147 height 28
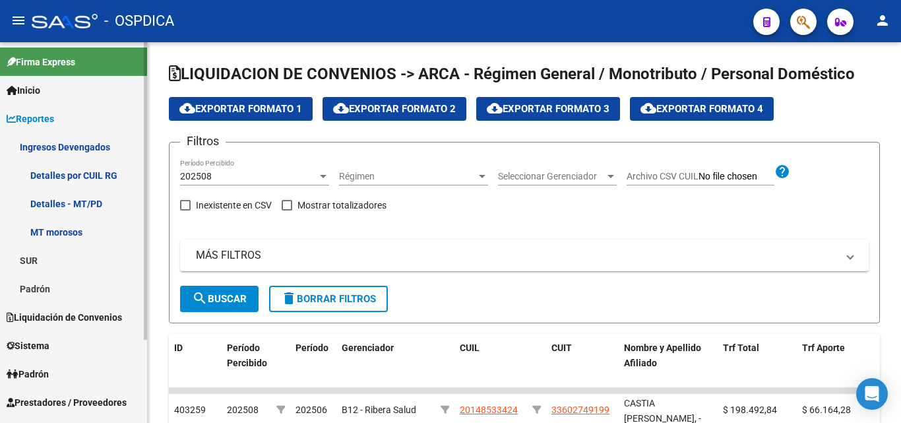
click at [108, 171] on link "Detalles por CUIL RG" at bounding box center [73, 175] width 147 height 28
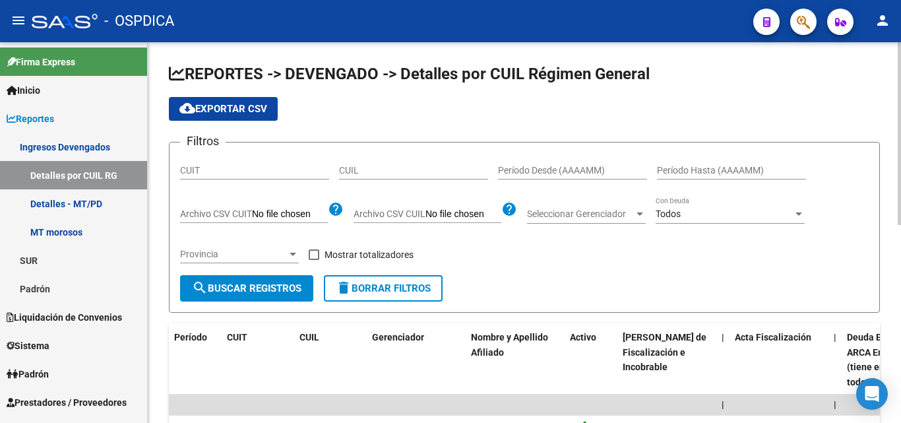
click at [234, 210] on span "Archivo CSV CUIT" at bounding box center [216, 214] width 72 height 11
click at [252, 210] on input "Archivo CSV CUIT" at bounding box center [290, 215] width 76 height 12
type input "C:\fakepath\ventas julio.csv"
click at [271, 286] on span "search Buscar Registros" at bounding box center [247, 288] width 110 height 12
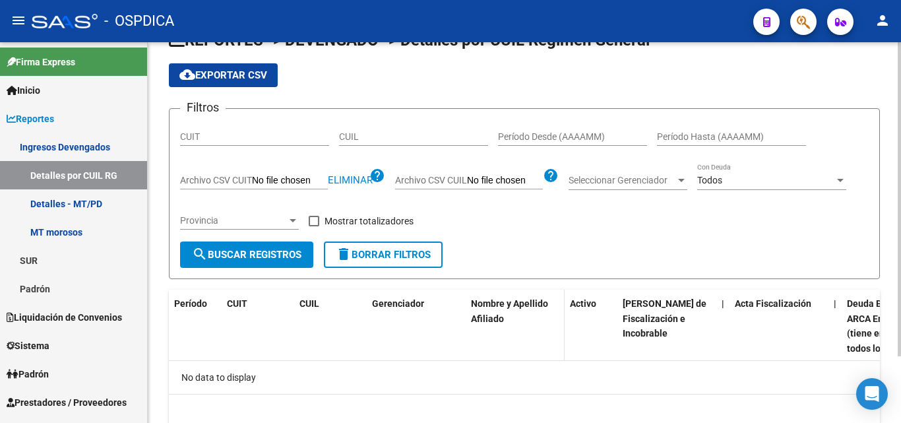
scroll to position [15, 0]
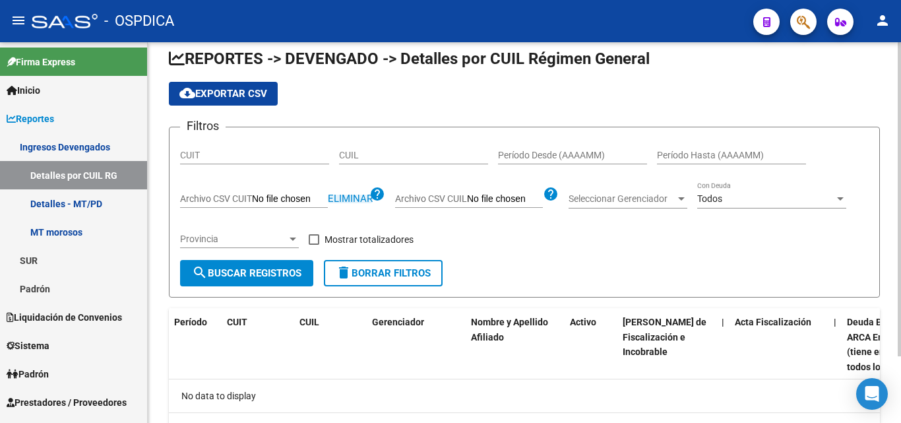
click at [359, 197] on span "Eliminar" at bounding box center [350, 199] width 45 height 12
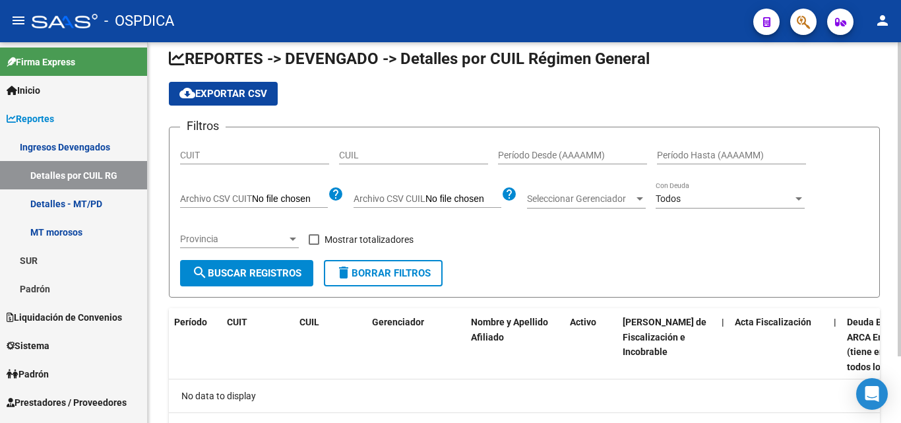
click at [414, 202] on span "Archivo CSV CUIL" at bounding box center [390, 198] width 72 height 11
click at [426, 202] on input "Archivo CSV CUIL" at bounding box center [464, 199] width 76 height 12
type input "C:\fakepath\ventas julio.csv"
click at [249, 271] on span "search Buscar Registros" at bounding box center [247, 273] width 110 height 12
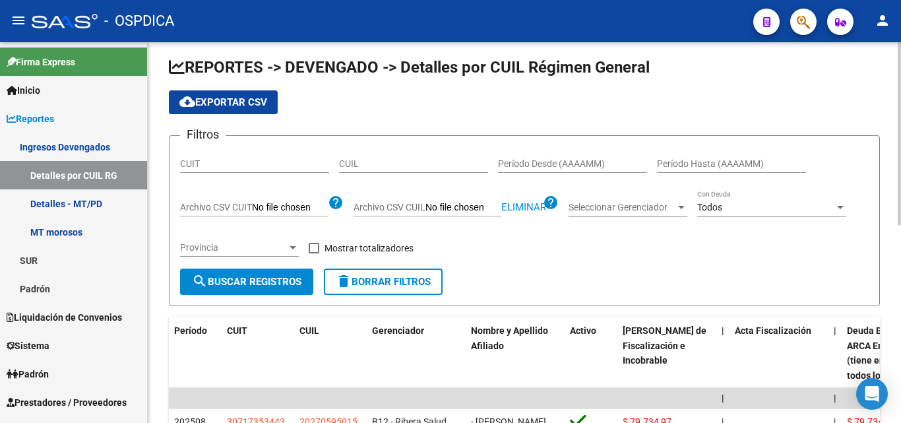
scroll to position [0, 0]
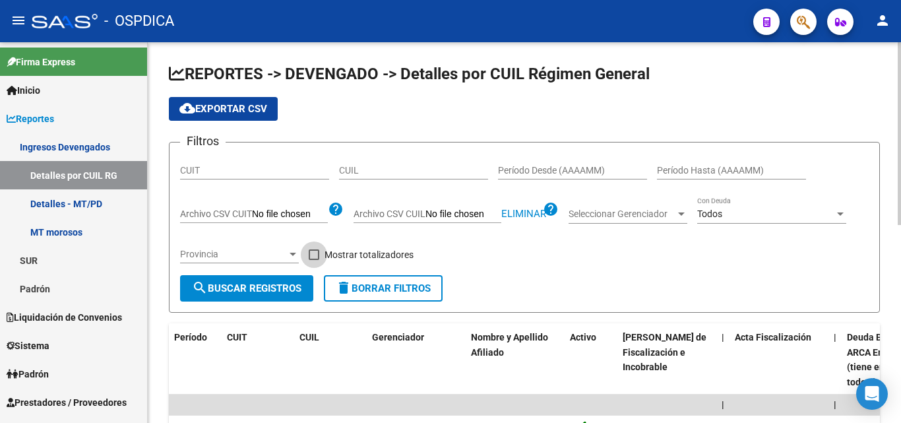
click at [311, 249] on label "Mostrar totalizadores" at bounding box center [361, 255] width 105 height 16
click at [313, 260] on input "Mostrar totalizadores" at bounding box center [313, 260] width 1 height 1
checkbox input "true"
click at [263, 287] on span "search Buscar Registros" at bounding box center [247, 288] width 110 height 12
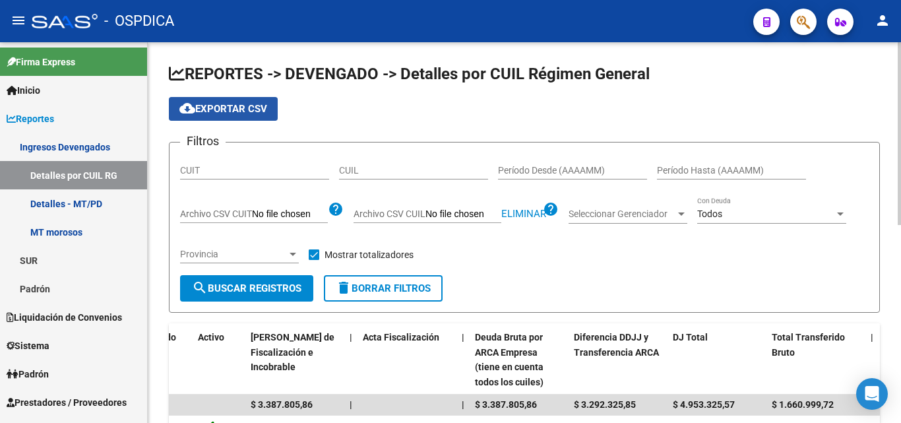
click at [231, 108] on span "cloud_download Exportar CSV" at bounding box center [223, 109] width 88 height 12
click at [430, 213] on input "Archivo CSV CUIL" at bounding box center [464, 215] width 76 height 12
type input "C:\fakepath\ventas mayo.csv"
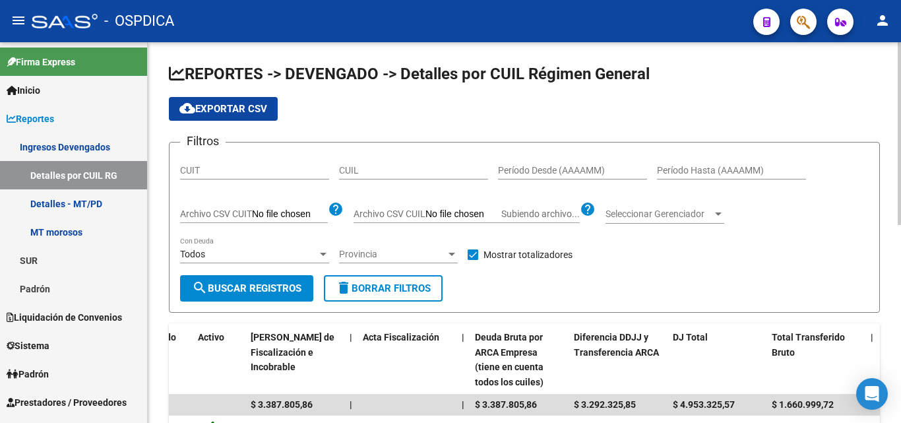
click at [267, 282] on span "search Buscar Registros" at bounding box center [247, 288] width 110 height 12
click at [237, 103] on span "cloud_download Exportar CSV" at bounding box center [223, 109] width 88 height 12
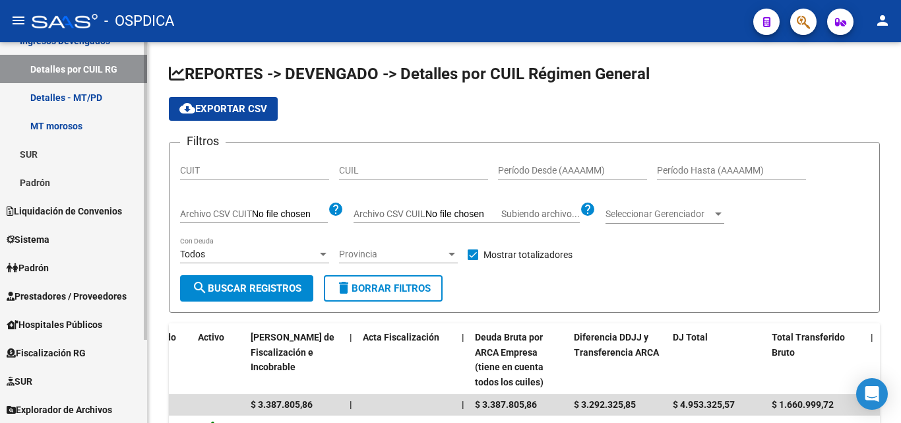
scroll to position [107, 0]
click at [84, 204] on span "Liquidación de Convenios" at bounding box center [64, 210] width 115 height 15
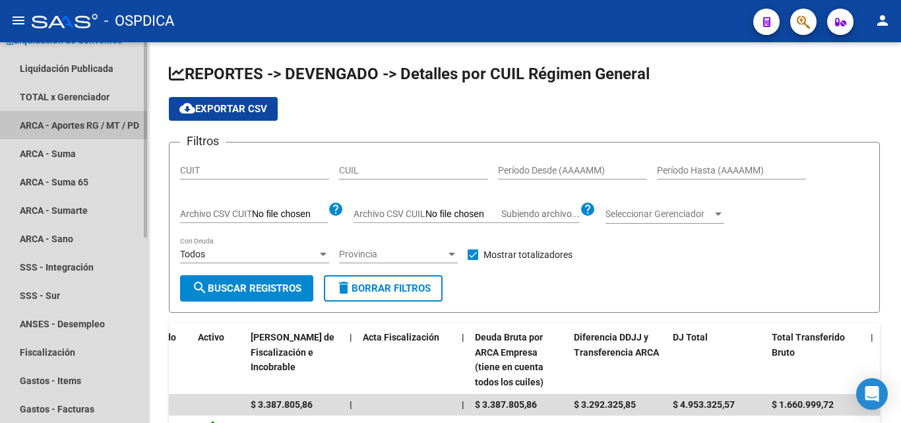
click at [48, 118] on link "ARCA - Aportes RG / MT / PD" at bounding box center [73, 125] width 147 height 28
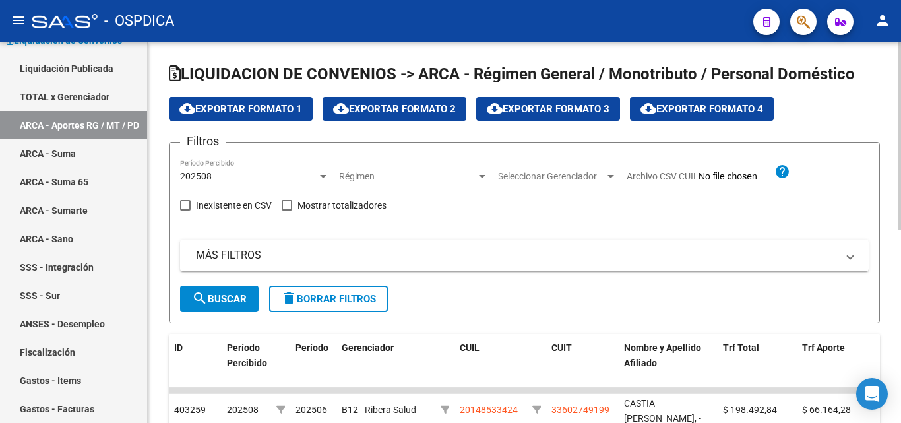
click at [697, 174] on span "Archivo CSV CUIL" at bounding box center [663, 176] width 72 height 11
click at [699, 174] on input "Archivo CSV CUIL" at bounding box center [737, 177] width 76 height 12
type input "C:\fakepath\ventas mayo.csv"
click at [284, 201] on span at bounding box center [287, 205] width 11 height 11
click at [286, 210] on input "Mostrar totalizadores" at bounding box center [286, 210] width 1 height 1
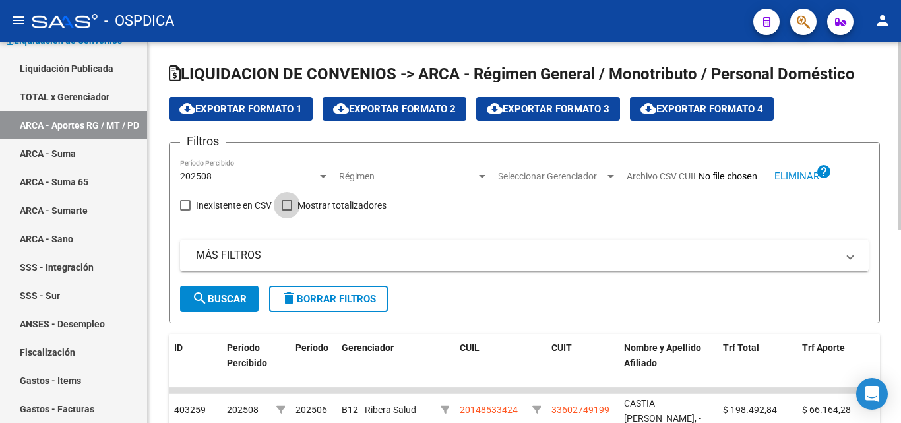
checkbox input "true"
click at [236, 300] on span "search Buscar" at bounding box center [219, 299] width 55 height 12
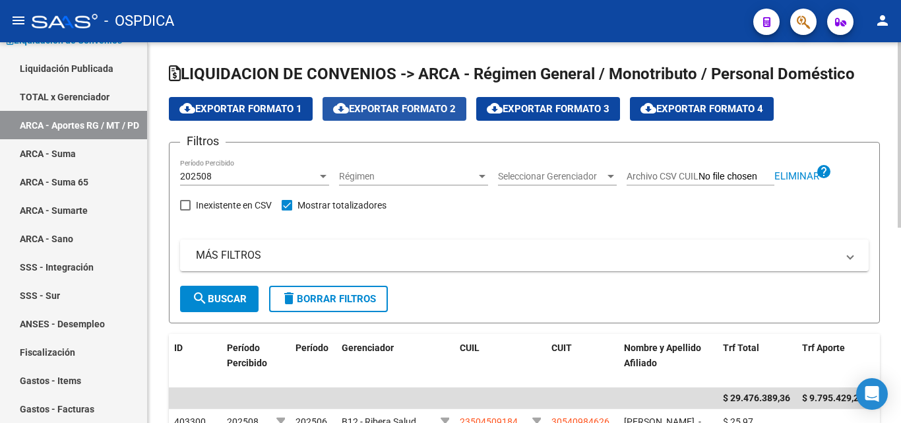
click at [384, 113] on span "cloud_download Exportar Formato 2" at bounding box center [394, 109] width 123 height 12
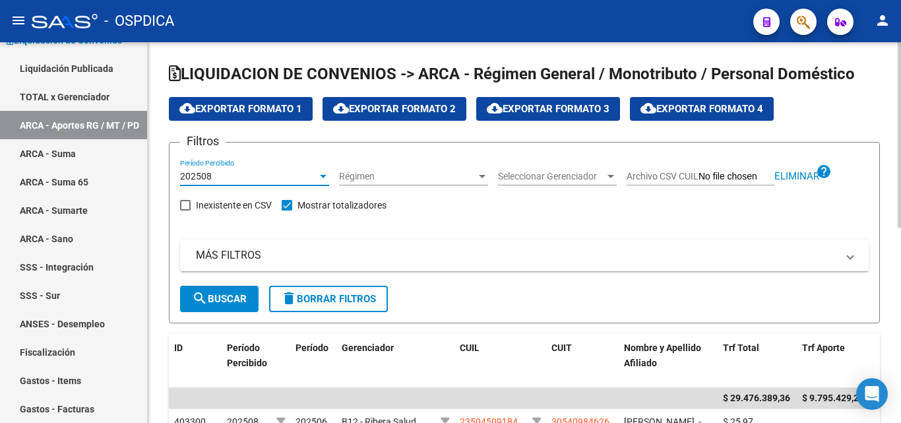
click at [326, 174] on div at bounding box center [323, 176] width 12 height 11
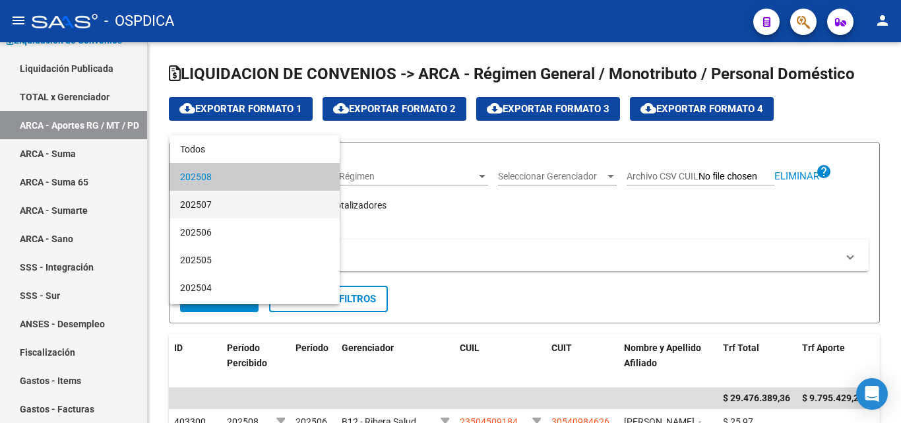
click at [251, 204] on span "202507" at bounding box center [254, 205] width 149 height 28
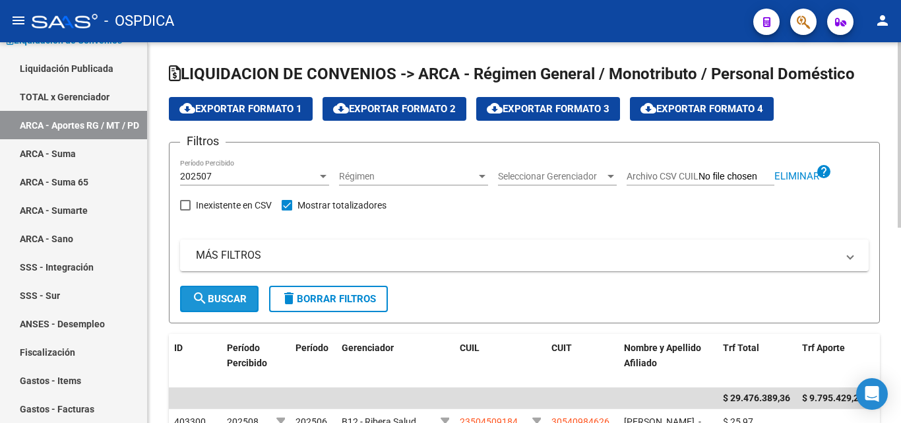
click at [227, 297] on span "search Buscar" at bounding box center [219, 299] width 55 height 12
click at [320, 168] on div "202507 Período Percibido" at bounding box center [254, 172] width 149 height 26
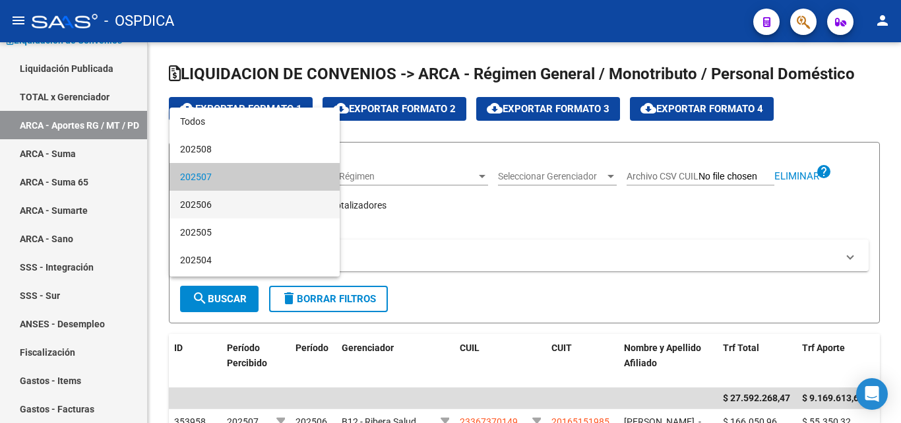
click at [284, 199] on span "202506" at bounding box center [254, 205] width 149 height 28
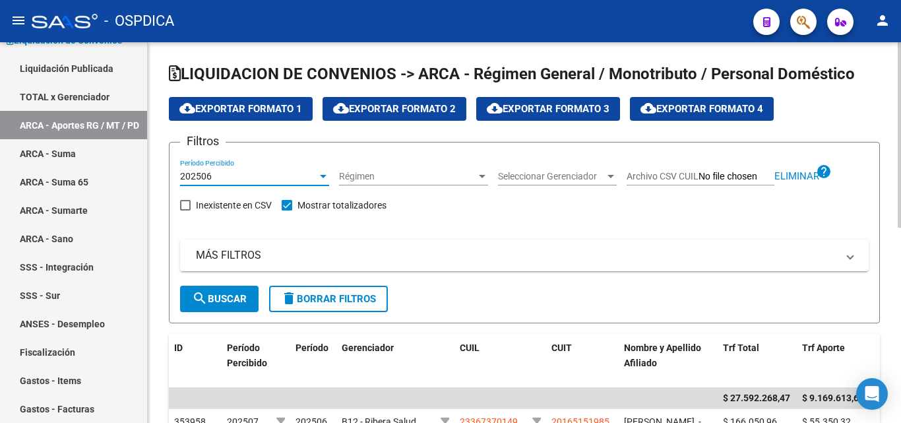
click at [225, 298] on span "search Buscar" at bounding box center [219, 299] width 55 height 12
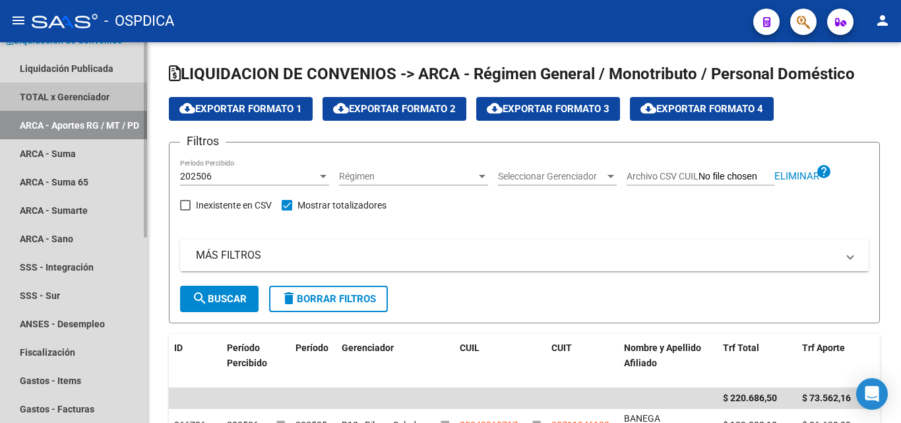
click at [76, 90] on link "TOTAL x Gerenciador" at bounding box center [73, 96] width 147 height 28
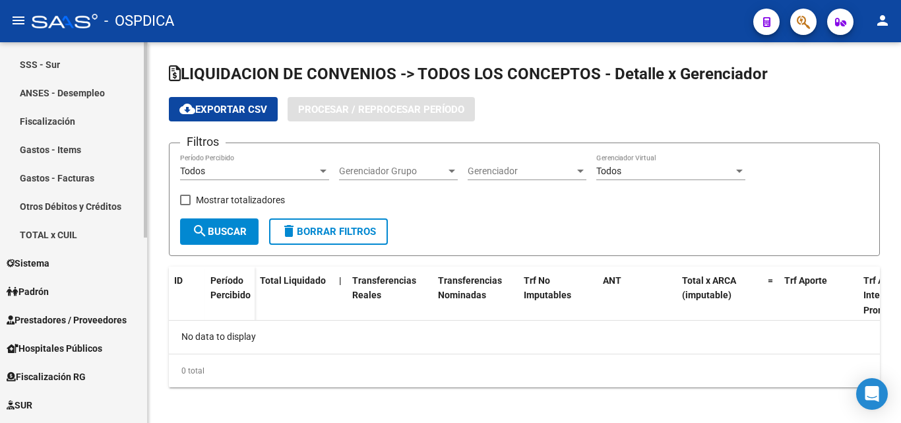
scroll to position [362, 0]
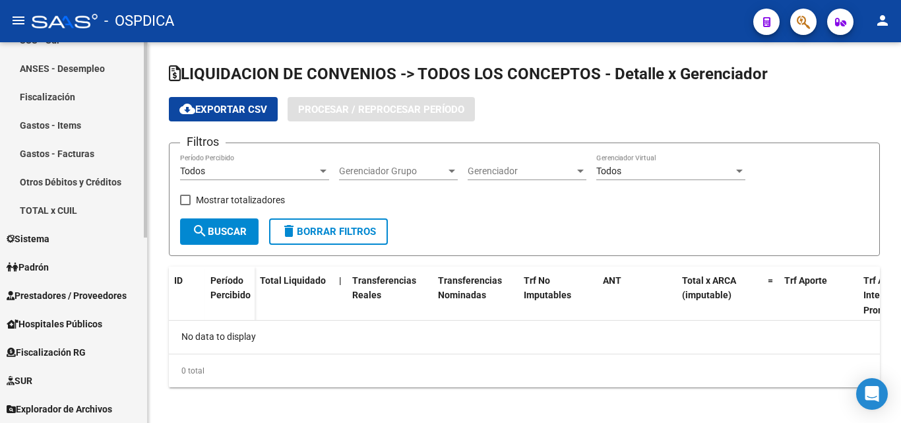
checkbox input "true"
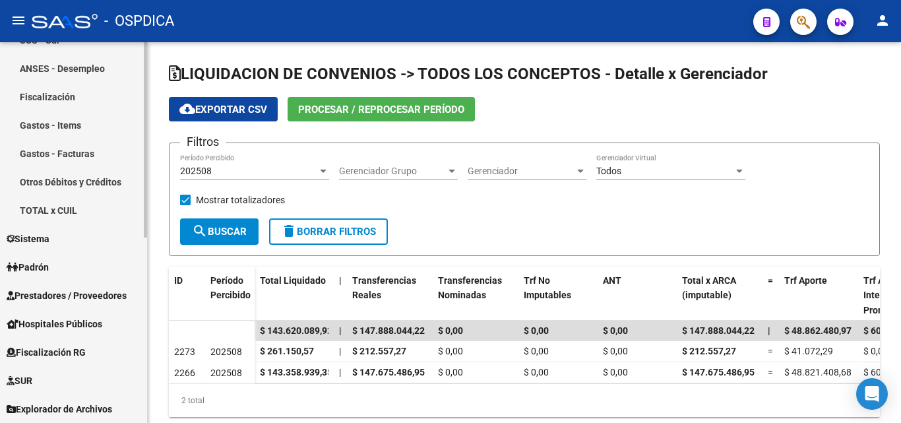
click at [26, 265] on span "Padrón" at bounding box center [28, 267] width 42 height 15
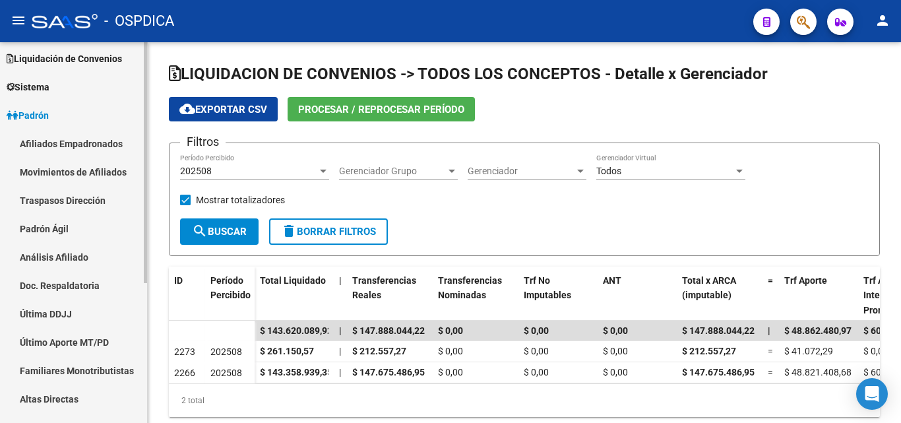
scroll to position [22, 0]
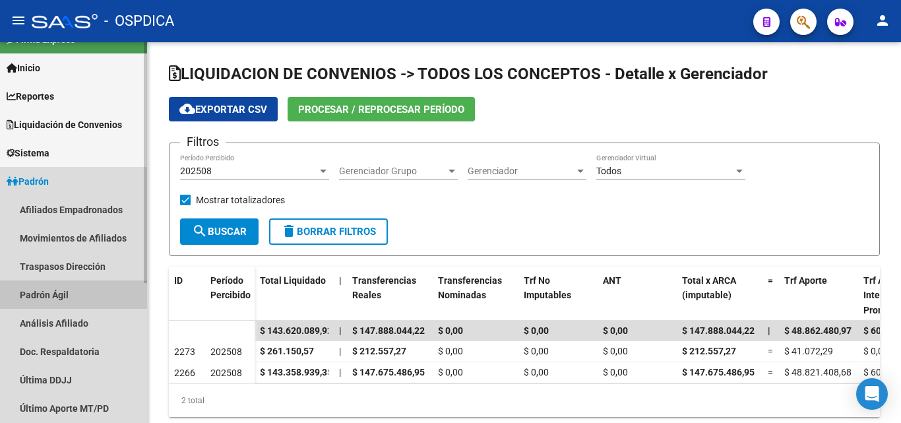
click at [54, 287] on link "Padrón Ágil" at bounding box center [73, 294] width 147 height 28
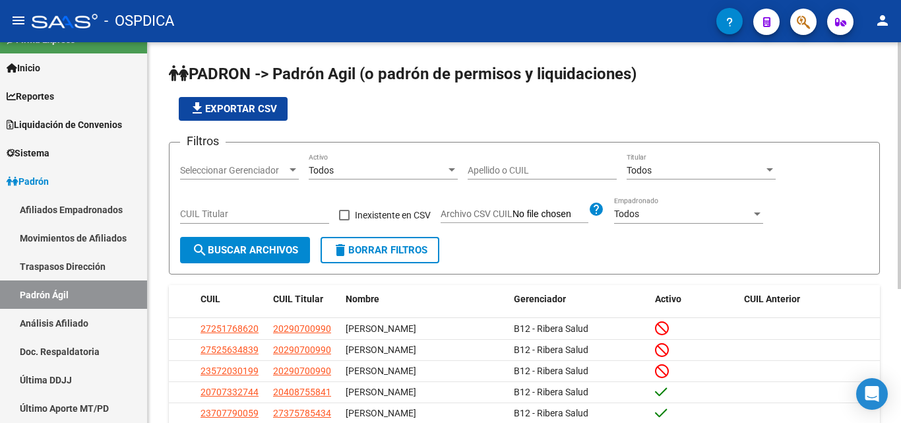
click at [286, 167] on span "Seleccionar Gerenciador" at bounding box center [233, 170] width 107 height 11
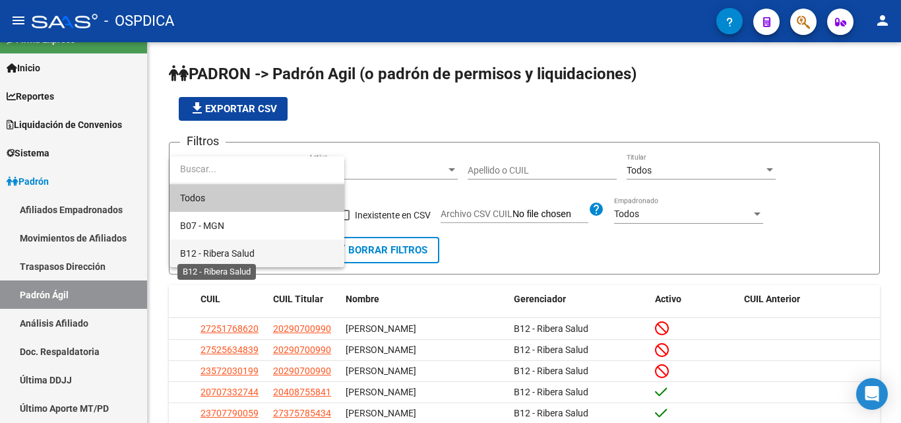
click at [248, 249] on span "B12 - Ribera Salud" at bounding box center [217, 253] width 75 height 11
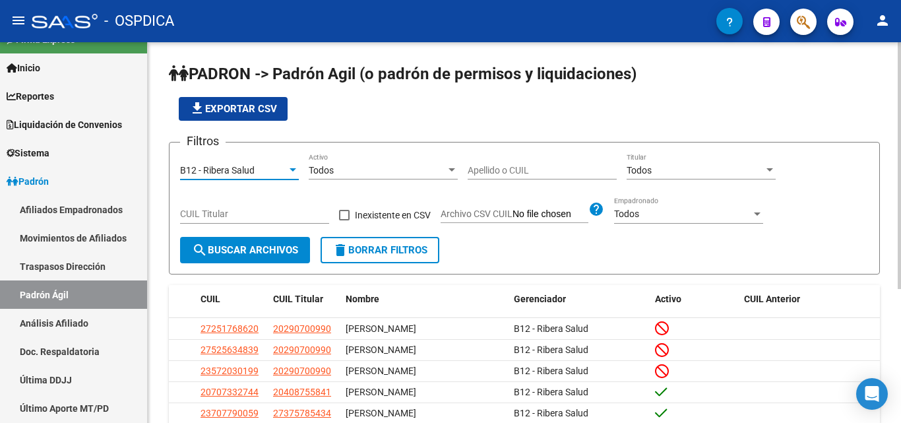
click at [448, 162] on div "Todos Activo" at bounding box center [383, 166] width 149 height 26
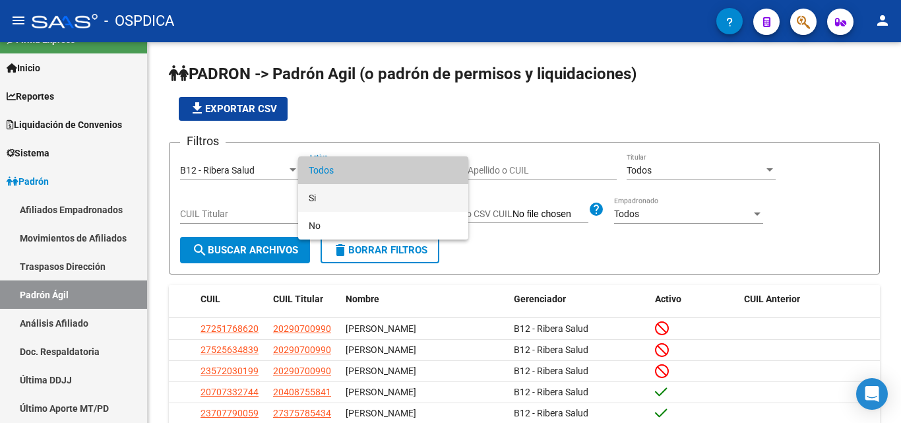
click at [389, 200] on span "Si" at bounding box center [383, 198] width 149 height 28
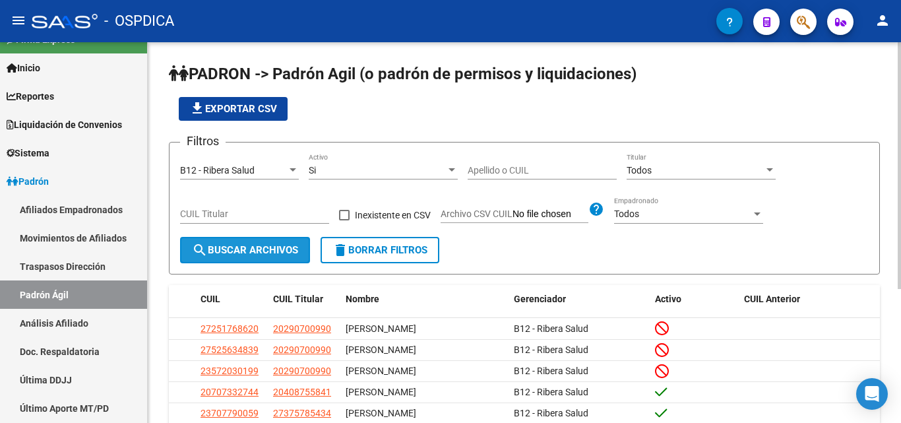
click at [260, 244] on button "search Buscar Archivos" at bounding box center [245, 250] width 130 height 26
click at [228, 105] on span "file_download Exportar CSV" at bounding box center [233, 109] width 88 height 12
